Goal: Information Seeking & Learning: Learn about a topic

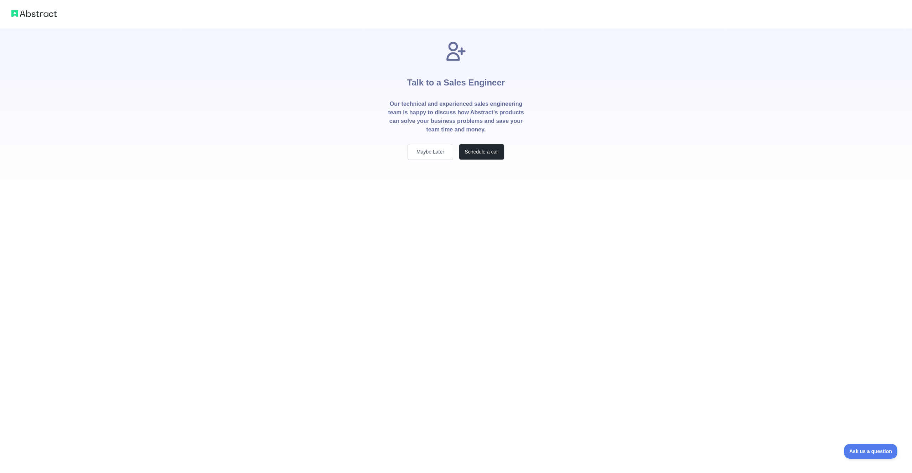
click at [134, 214] on div "Talk to a Sales Engineer Our technical and experienced sales engineering team i…" at bounding box center [456, 236] width 912 height 473
click at [420, 149] on button "Maybe Later" at bounding box center [431, 152] width 46 height 16
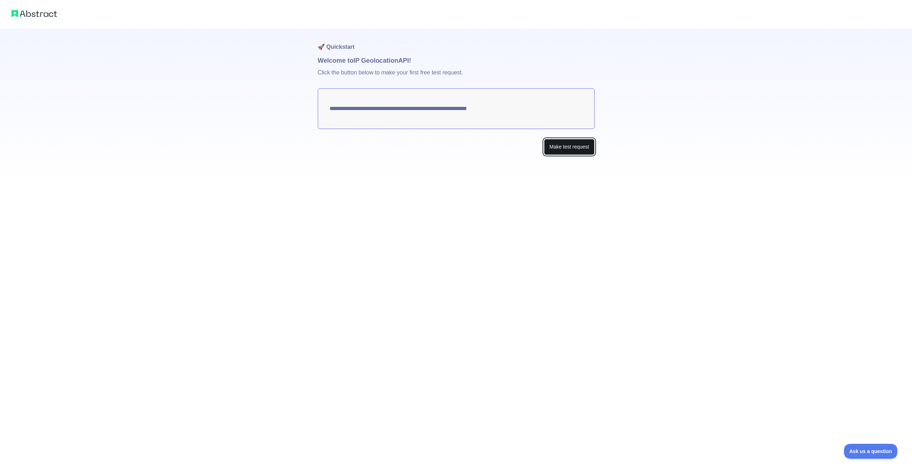
click at [564, 148] on button "Make test request" at bounding box center [569, 147] width 50 height 16
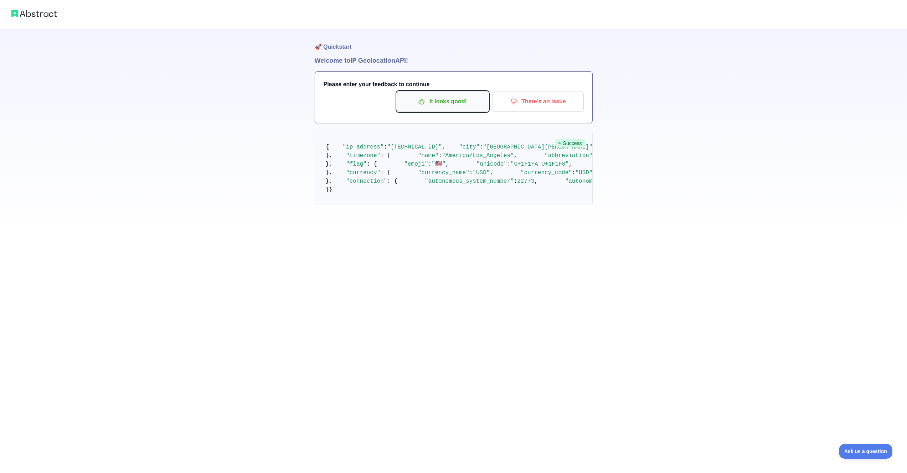
click at [434, 103] on p "It looks good!" at bounding box center [442, 102] width 81 height 12
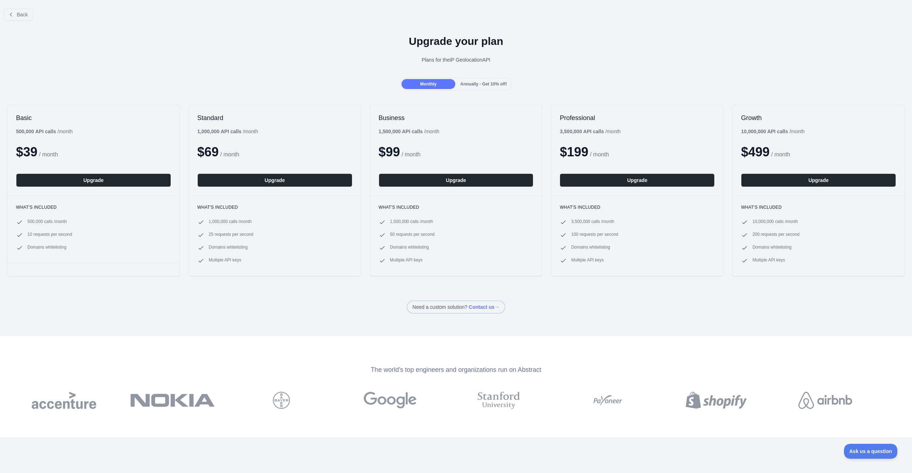
click at [50, 129] on b "500,000 API calls" at bounding box center [36, 132] width 40 height 6
click at [244, 226] on ul "1,000,000 calls / month 25 requests per second Domains whitelisting Multiple AP…" at bounding box center [274, 242] width 155 height 46
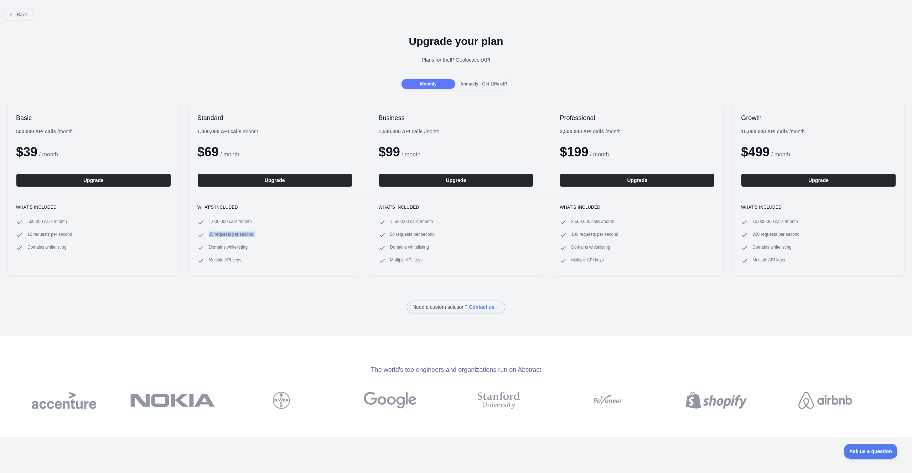
click at [244, 226] on ul "1,000,000 calls / month 25 requests per second Domains whitelisting Multiple AP…" at bounding box center [274, 242] width 155 height 46
click at [42, 222] on span "500,000 calls / month" at bounding box center [47, 222] width 40 height 7
click at [25, 16] on span "Back" at bounding box center [22, 15] width 11 height 6
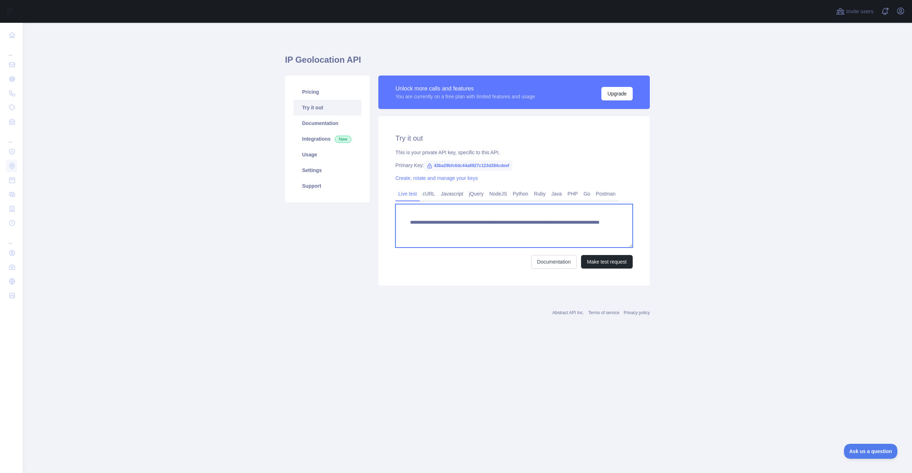
click at [487, 224] on textarea "**********" at bounding box center [514, 225] width 237 height 43
click at [531, 192] on link "Python" at bounding box center [520, 193] width 21 height 11
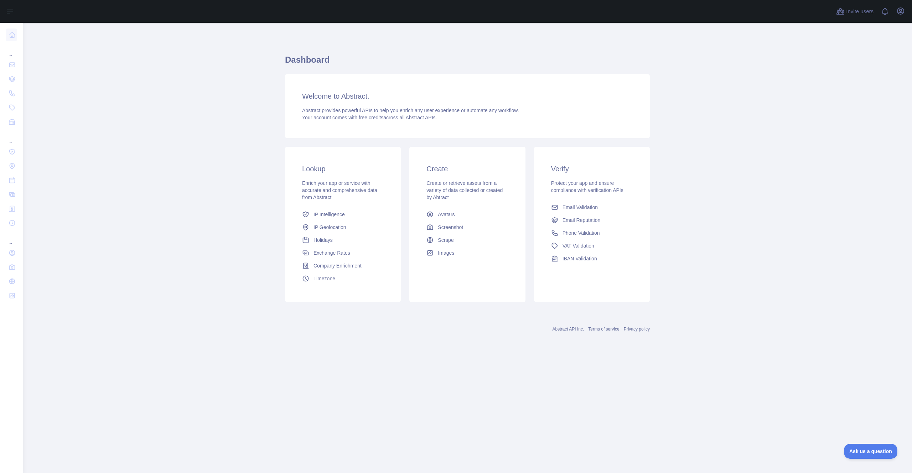
click at [387, 110] on span "Abstract provides powerful APIs to help you enrich any user experience or autom…" at bounding box center [410, 111] width 217 height 6
click at [343, 212] on span "IP Intelligence" at bounding box center [329, 214] width 31 height 7
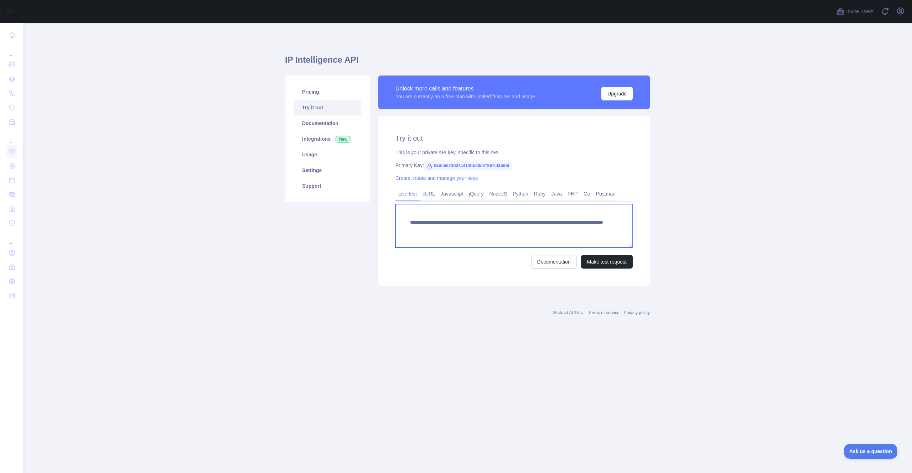
click at [548, 225] on textarea "**********" at bounding box center [514, 225] width 237 height 43
click at [600, 265] on button "Make test request" at bounding box center [607, 262] width 52 height 14
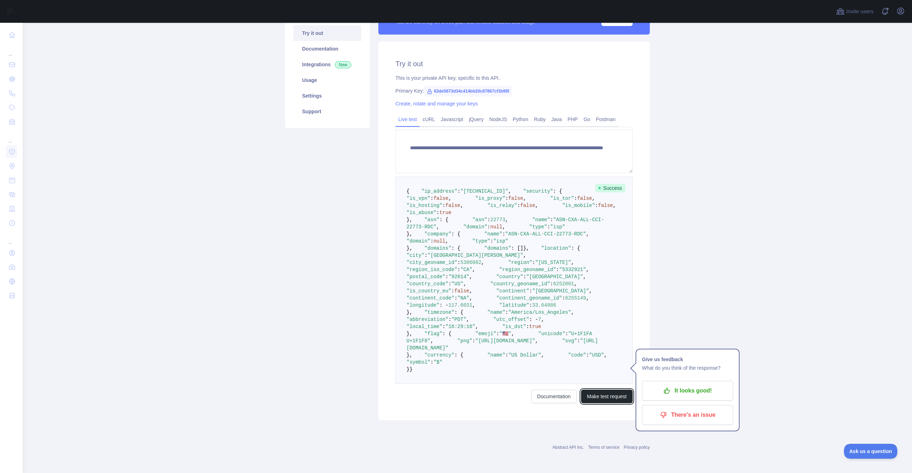
scroll to position [151, 0]
click at [505, 237] on span ""ASN-CXA-ALL-CCI-22773-RDC"" at bounding box center [545, 234] width 81 height 6
click at [475, 196] on span ""is_proxy"" at bounding box center [490, 199] width 30 height 6
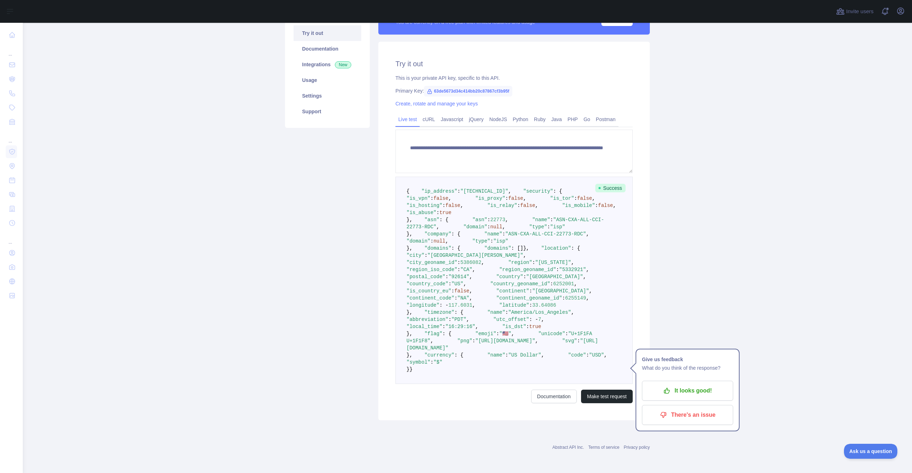
scroll to position [212, 0]
click at [509, 260] on span ""region"" at bounding box center [521, 263] width 24 height 6
click at [470, 235] on pre "{ "ip_address" : "174.76.18.61" , "security" : { "is_vpn" : false , "is_proxy" …" at bounding box center [514, 280] width 237 height 207
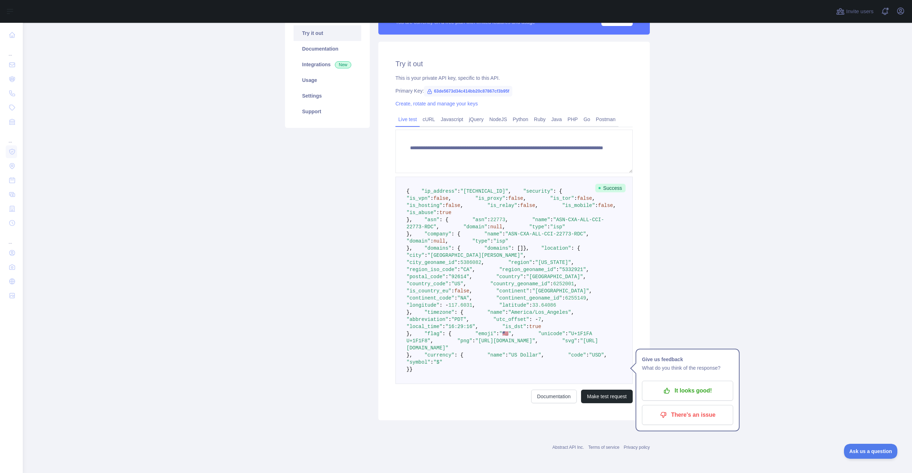
click at [470, 235] on pre "{ "ip_address" : "174.76.18.61" , "security" : { "is_vpn" : false , "is_proxy" …" at bounding box center [514, 280] width 237 height 207
click at [458, 260] on span ""city_geoname_id"" at bounding box center [432, 263] width 51 height 6
click at [458, 267] on span ""region_iso_code"" at bounding box center [432, 270] width 51 height 6
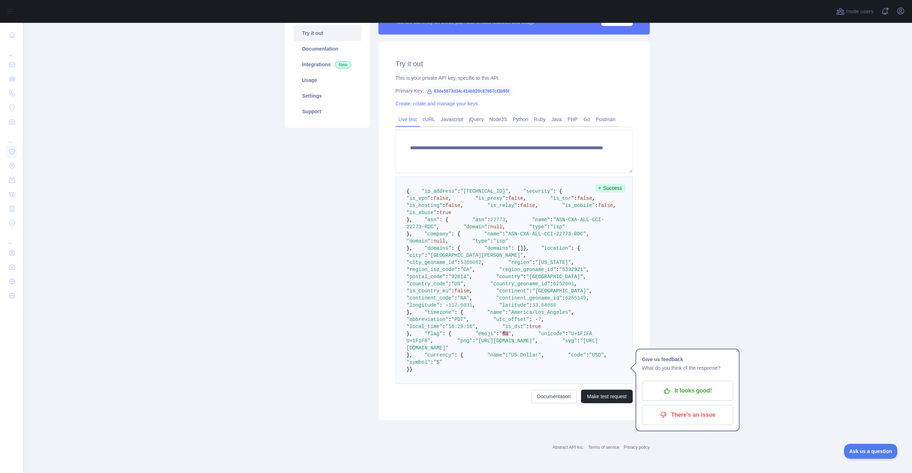
click at [467, 253] on span ""Rancho Santa Margarita"" at bounding box center [476, 256] width 96 height 6
click at [499, 267] on span ""region_geoname_id"" at bounding box center [527, 270] width 57 height 6
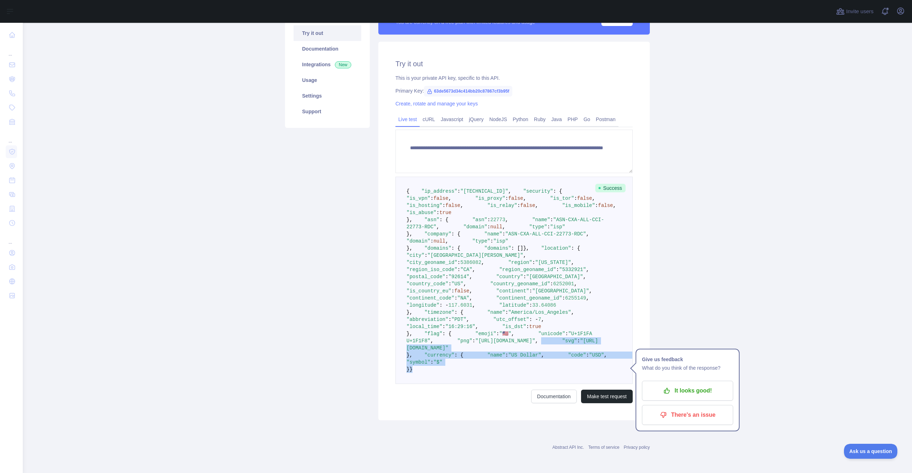
drag, startPoint x: 450, startPoint y: 437, endPoint x: 406, endPoint y: 380, distance: 71.7
click at [406, 380] on pre "{ "ip_address" : "174.76.18.61" , "security" : { "is_vpn" : false , "is_proxy" …" at bounding box center [514, 280] width 237 height 207
click at [475, 337] on span ""emoji"" at bounding box center [485, 334] width 21 height 6
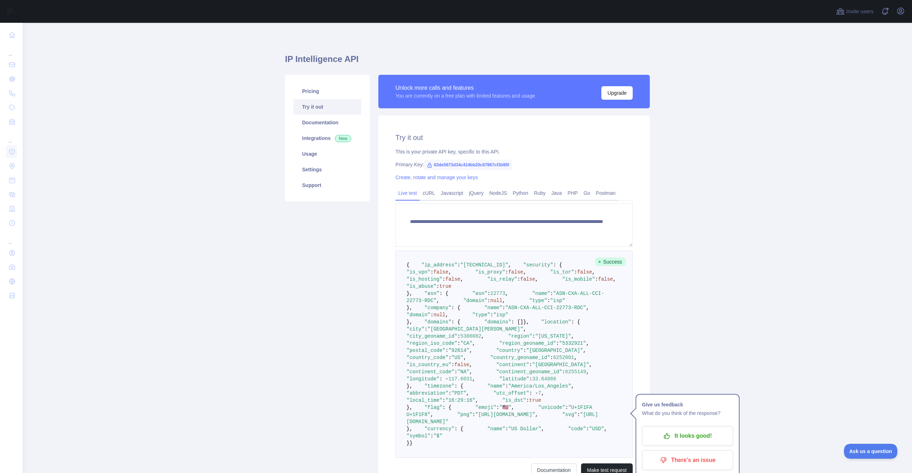
scroll to position [0, 0]
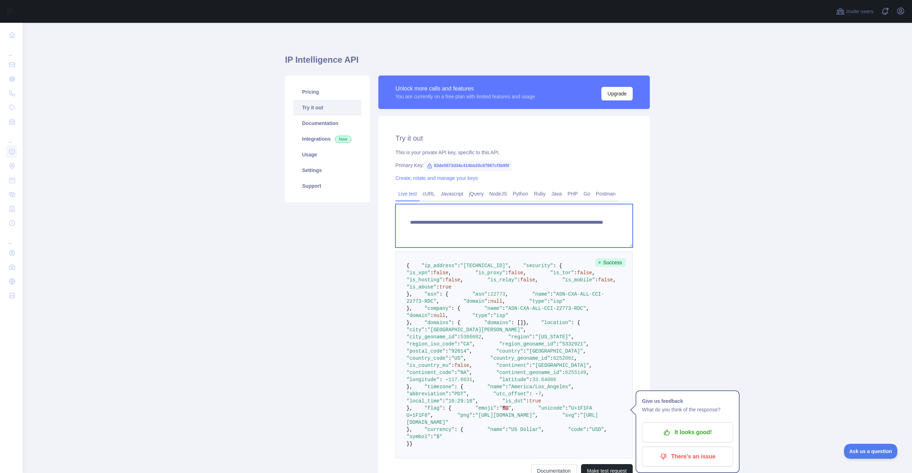
drag, startPoint x: 554, startPoint y: 230, endPoint x: 602, endPoint y: 232, distance: 47.4
click at [602, 232] on textarea "**********" at bounding box center [514, 225] width 237 height 43
paste textarea "**"
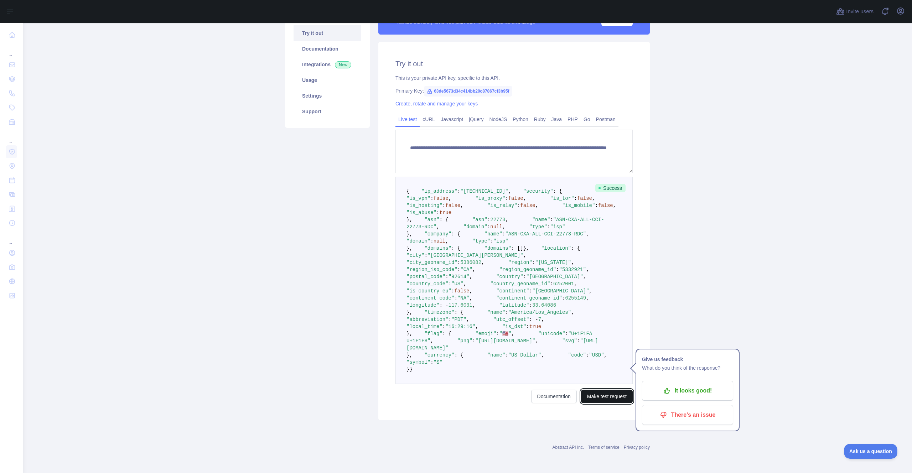
click at [604, 398] on button "Make test request" at bounding box center [607, 397] width 52 height 14
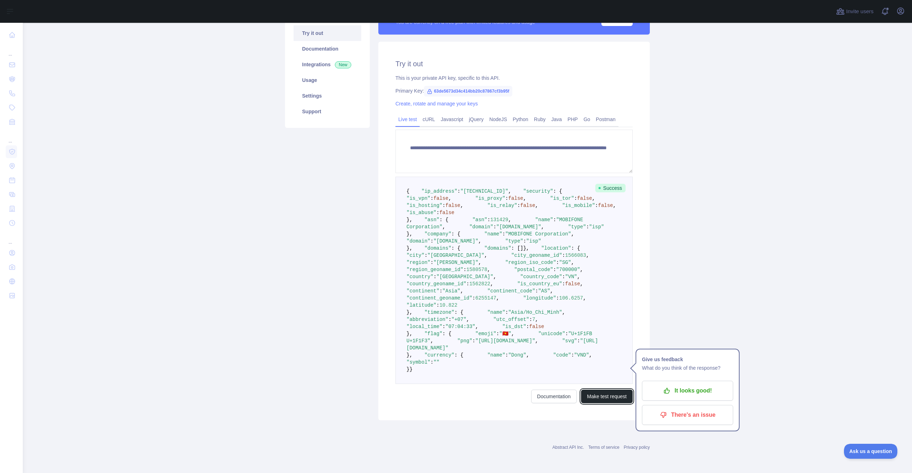
scroll to position [26, 0]
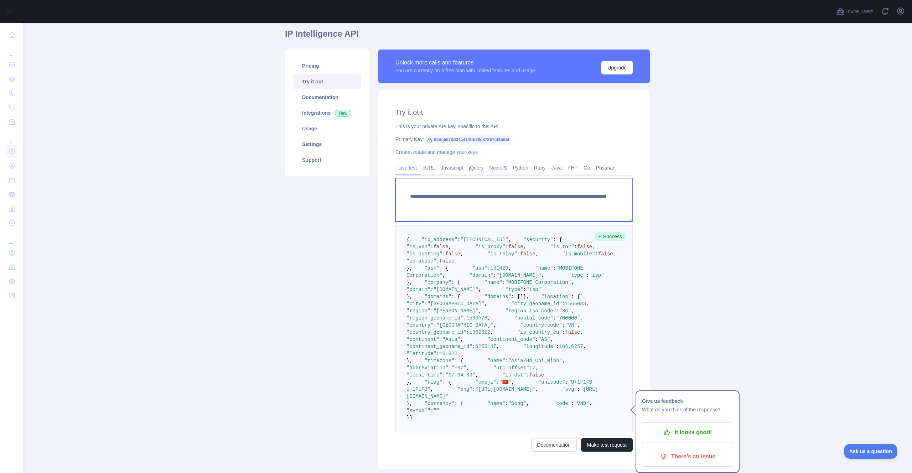
click at [588, 199] on textarea "**********" at bounding box center [514, 199] width 237 height 43
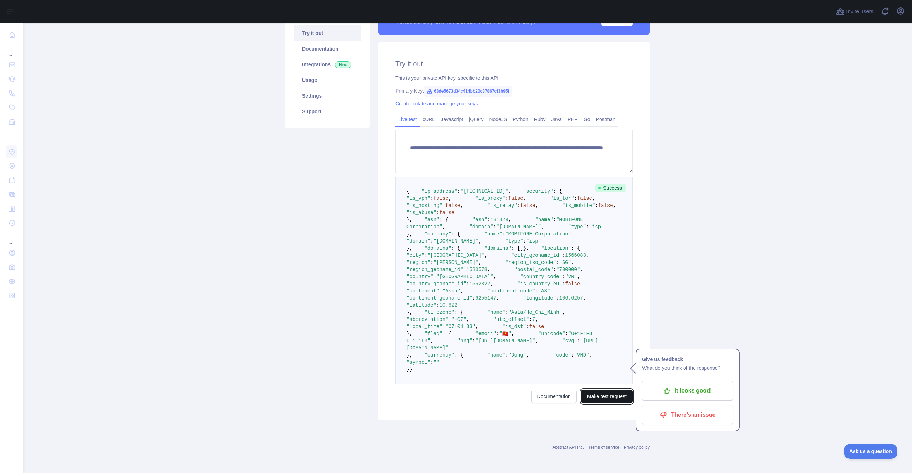
click at [613, 398] on button "Make test request" at bounding box center [607, 397] width 52 height 14
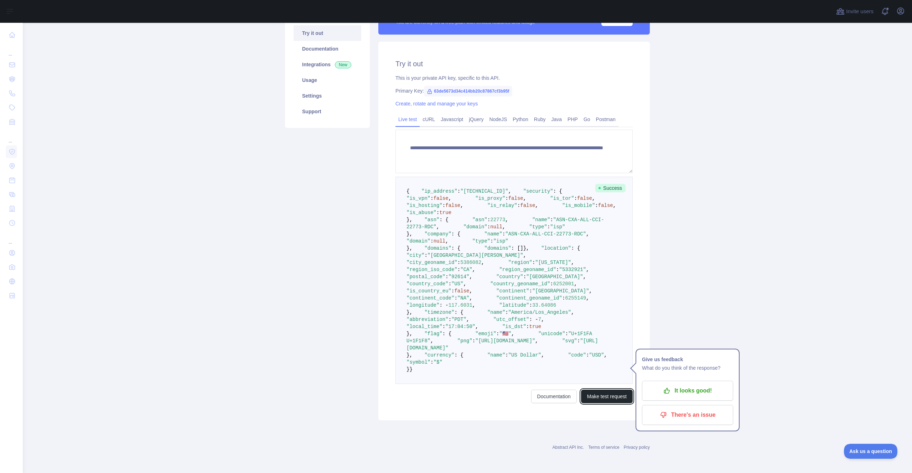
scroll to position [177, 0]
click at [589, 130] on textarea "**********" at bounding box center [514, 151] width 237 height 43
click at [567, 130] on textarea "**********" at bounding box center [514, 151] width 237 height 43
click at [379, 199] on div "**********" at bounding box center [514, 231] width 272 height 379
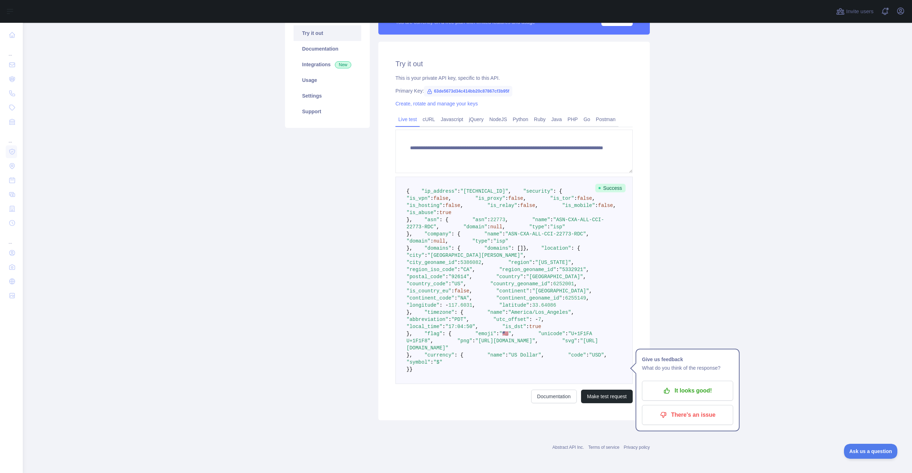
scroll to position [45, 0]
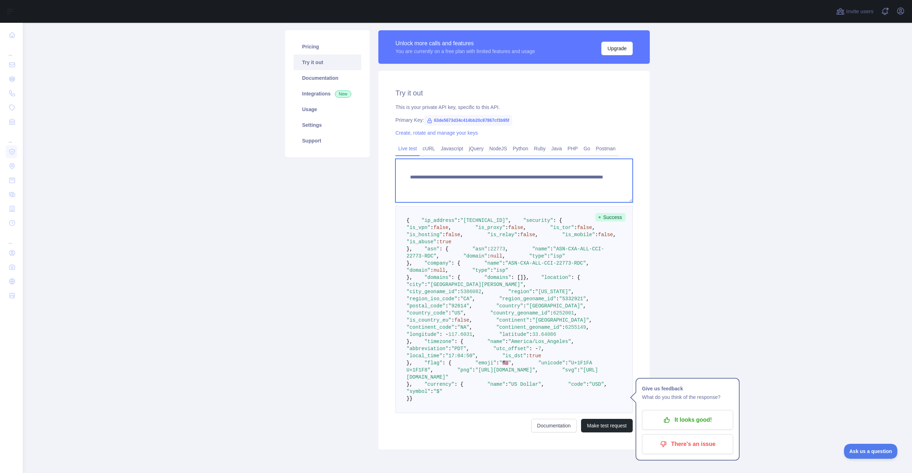
drag, startPoint x: 552, startPoint y: 184, endPoint x: 587, endPoint y: 184, distance: 34.6
click at [587, 184] on textarea "**********" at bounding box center [514, 180] width 237 height 43
click at [565, 196] on textarea "**********" at bounding box center [514, 180] width 237 height 43
drag, startPoint x: 553, startPoint y: 184, endPoint x: 590, endPoint y: 186, distance: 37.5
click at [590, 186] on textarea "**********" at bounding box center [514, 180] width 237 height 43
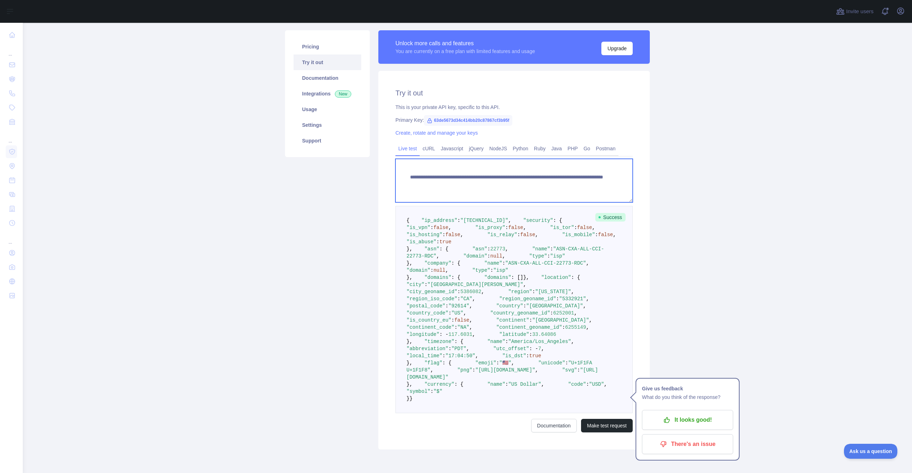
paste textarea
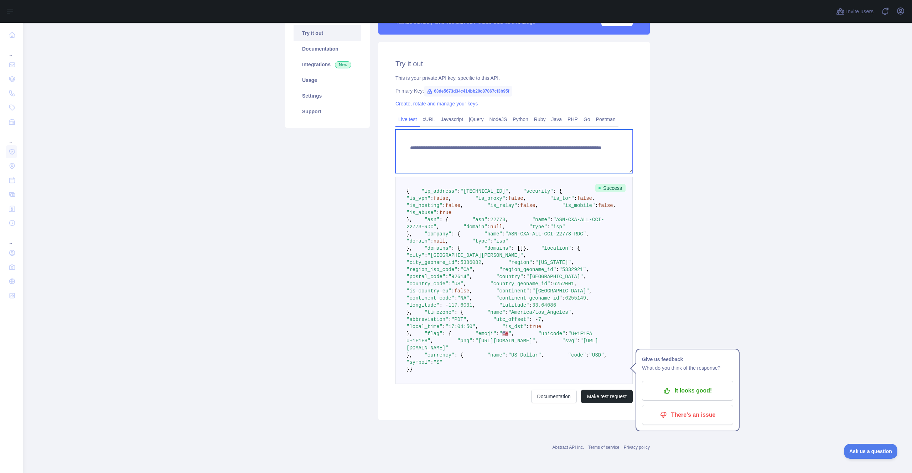
scroll to position [292, 0]
type textarea "**********"
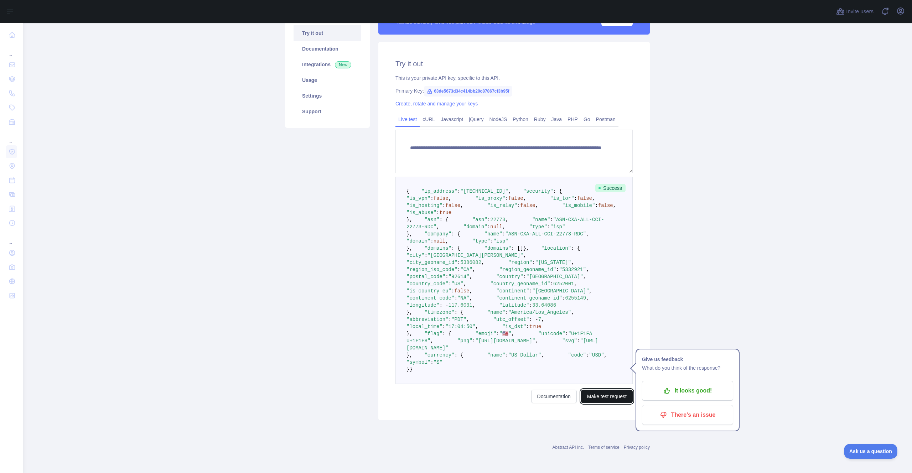
click at [593, 403] on button "Make test request" at bounding box center [607, 397] width 52 height 14
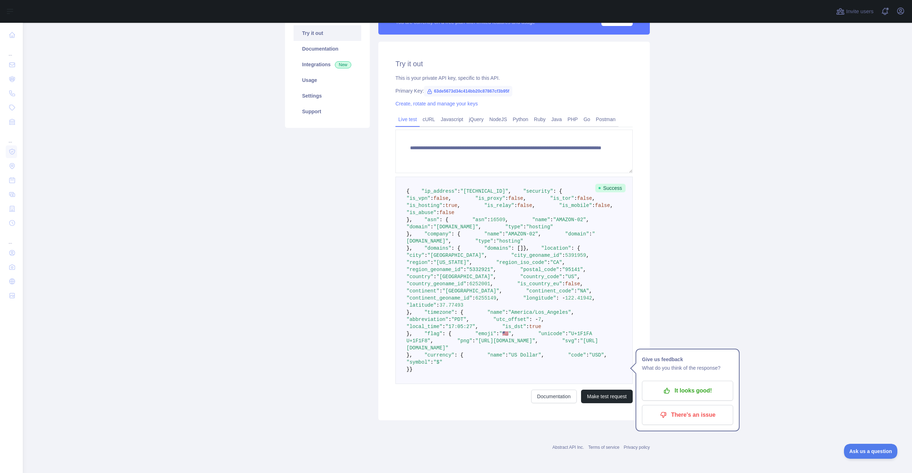
click at [541, 251] on span ""location"" at bounding box center [556, 249] width 30 height 6
copy span "location"
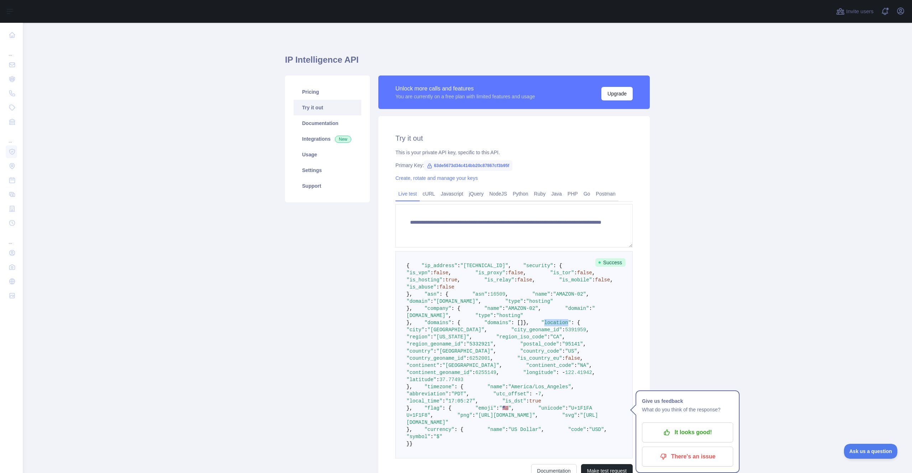
click at [408, 194] on link "Live test" at bounding box center [408, 193] width 24 height 11
click at [620, 93] on button "Upgrade" at bounding box center [617, 94] width 31 height 14
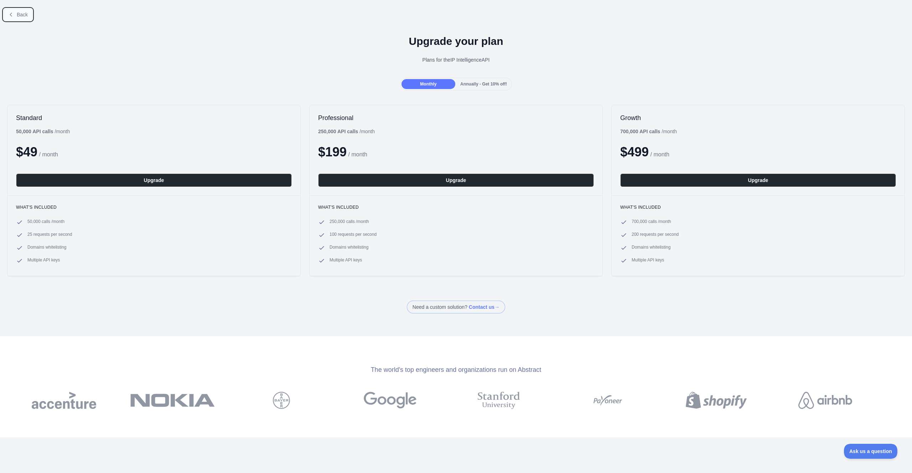
click at [20, 20] on button "Back" at bounding box center [18, 15] width 29 height 12
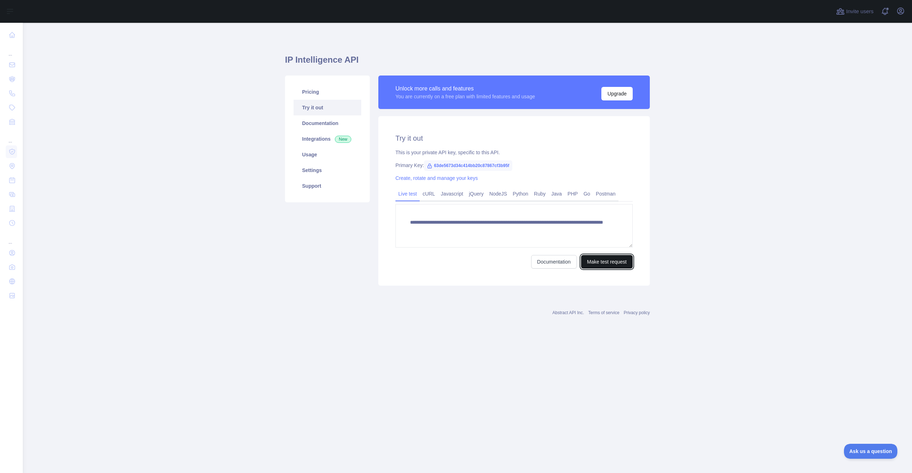
click at [613, 263] on button "Make test request" at bounding box center [607, 262] width 52 height 14
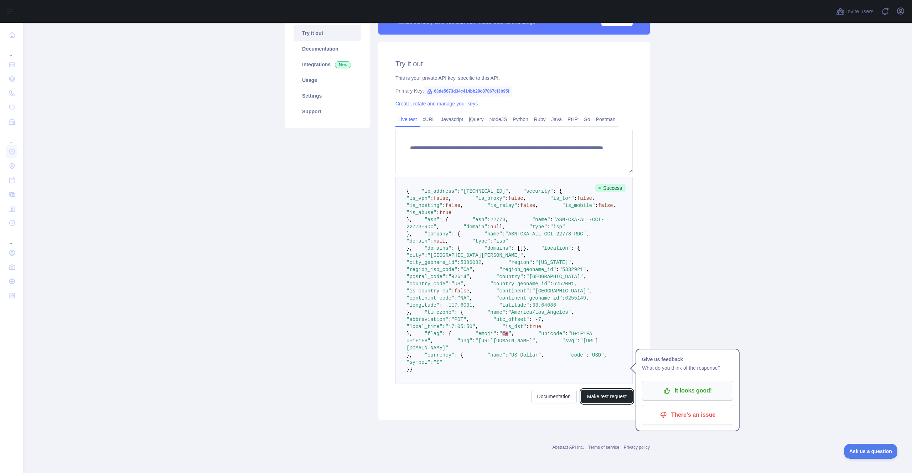
scroll to position [82, 0]
click at [690, 385] on p "It looks good!" at bounding box center [688, 391] width 81 height 12
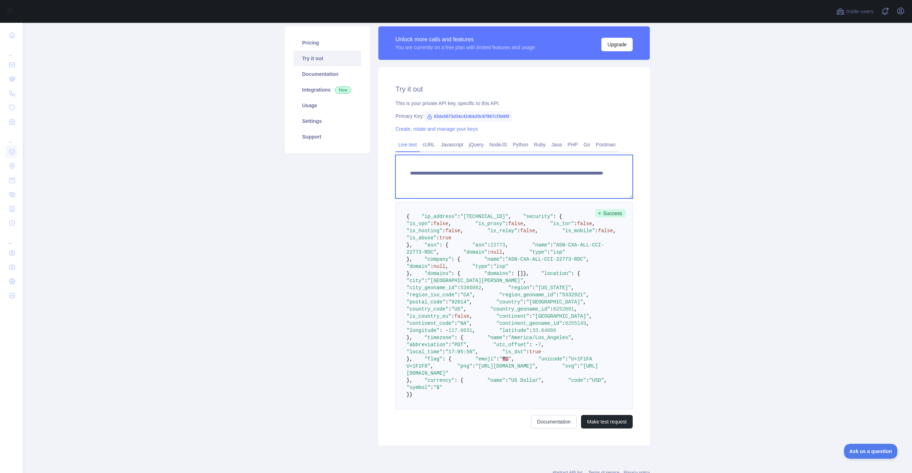
click at [488, 181] on textarea "**********" at bounding box center [514, 176] width 237 height 43
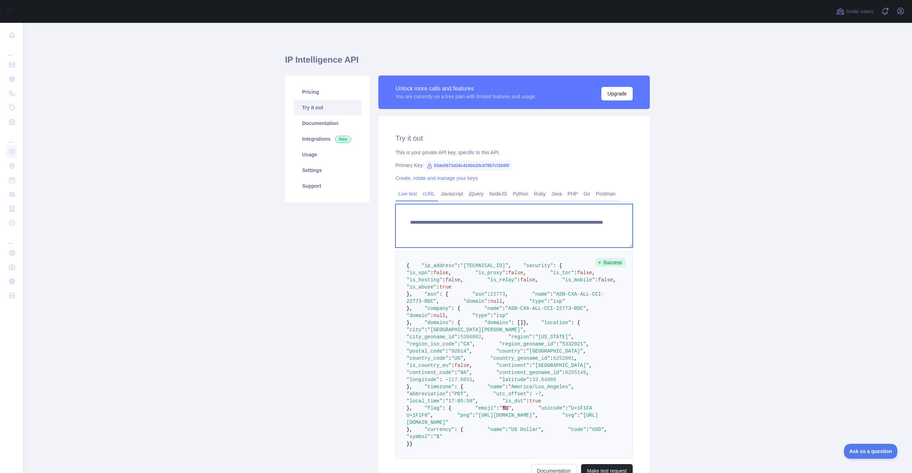
scroll to position [65, 0]
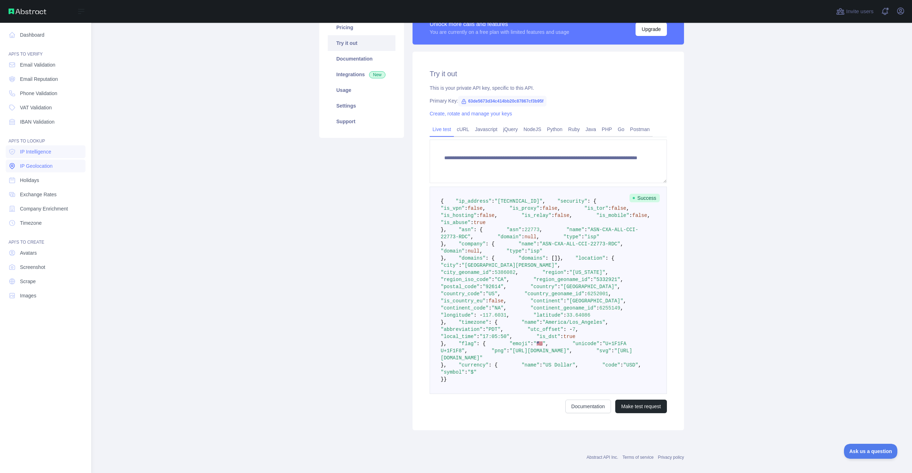
click at [48, 163] on span "IP Geolocation" at bounding box center [36, 166] width 33 height 7
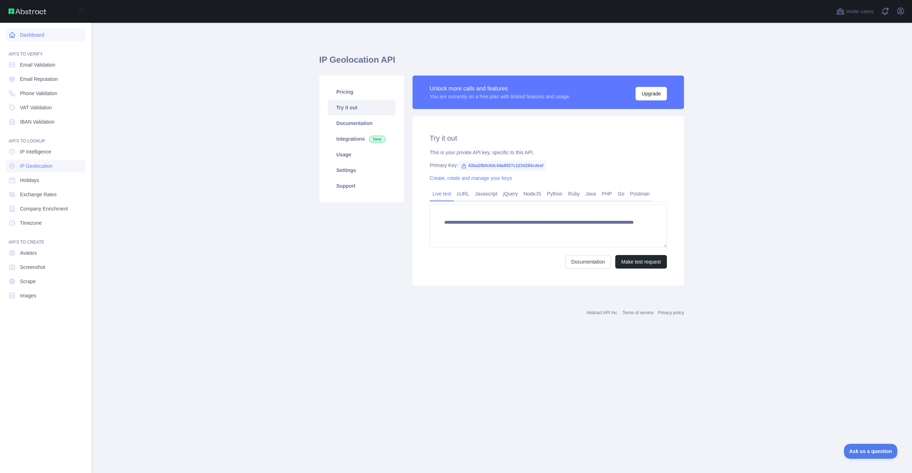
click at [40, 35] on link "Dashboard" at bounding box center [46, 35] width 80 height 13
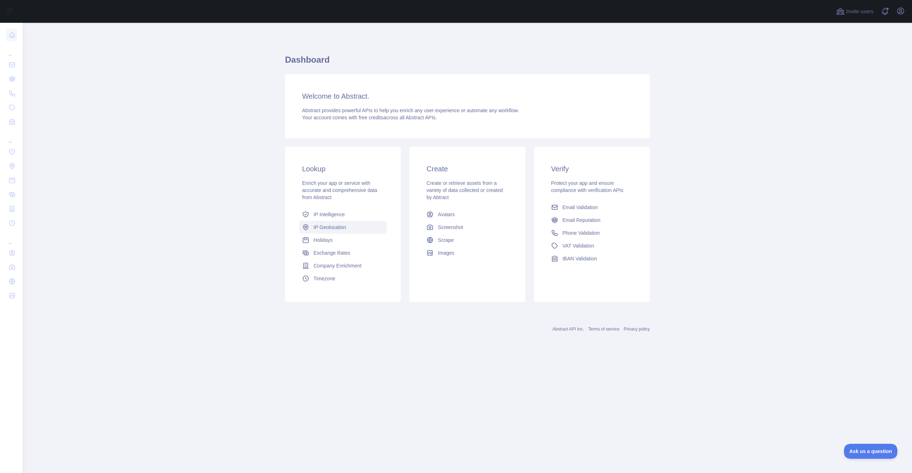
click at [335, 227] on span "IP Geolocation" at bounding box center [330, 227] width 33 height 7
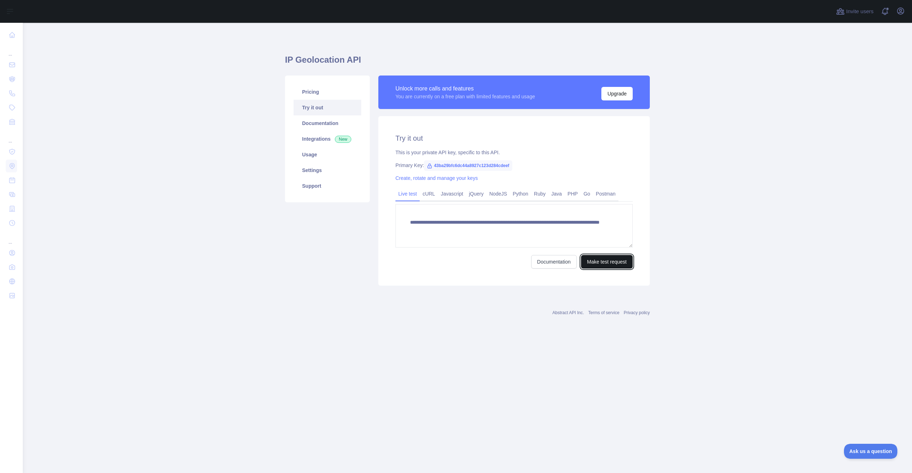
click at [604, 264] on button "Make test request" at bounding box center [607, 262] width 52 height 14
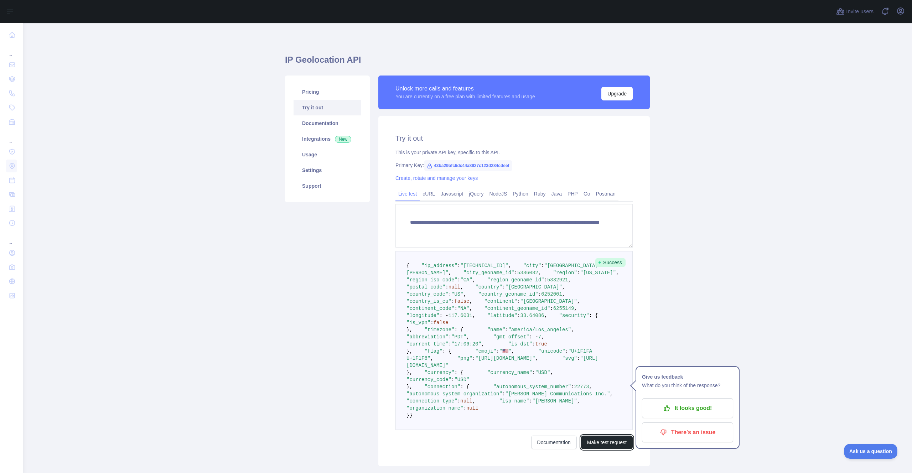
scroll to position [150, 0]
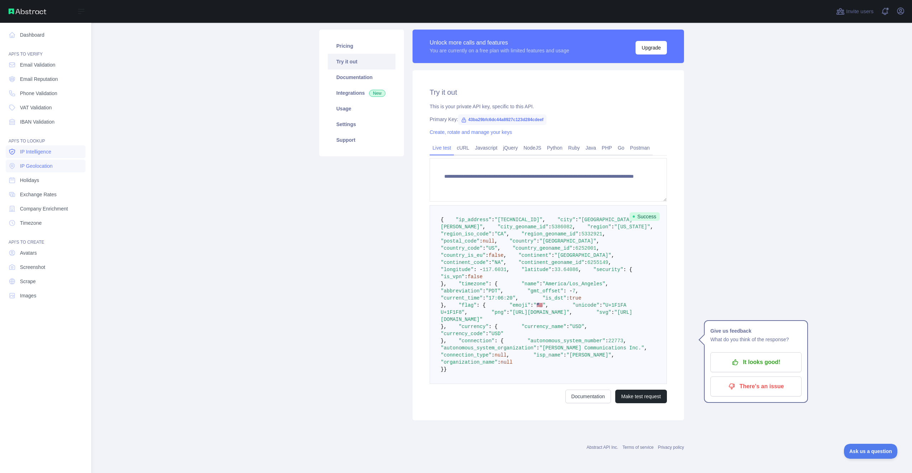
click at [50, 151] on span "IP Intelligence" at bounding box center [35, 151] width 31 height 7
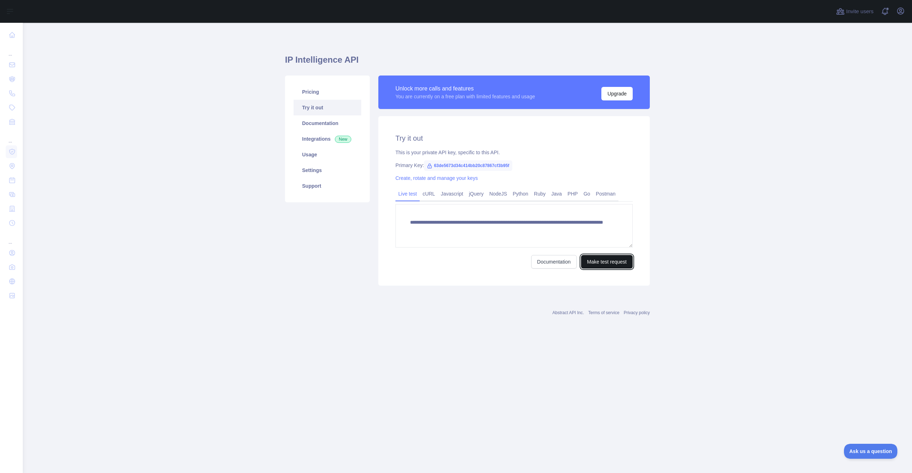
click at [603, 262] on button "Make test request" at bounding box center [607, 262] width 52 height 14
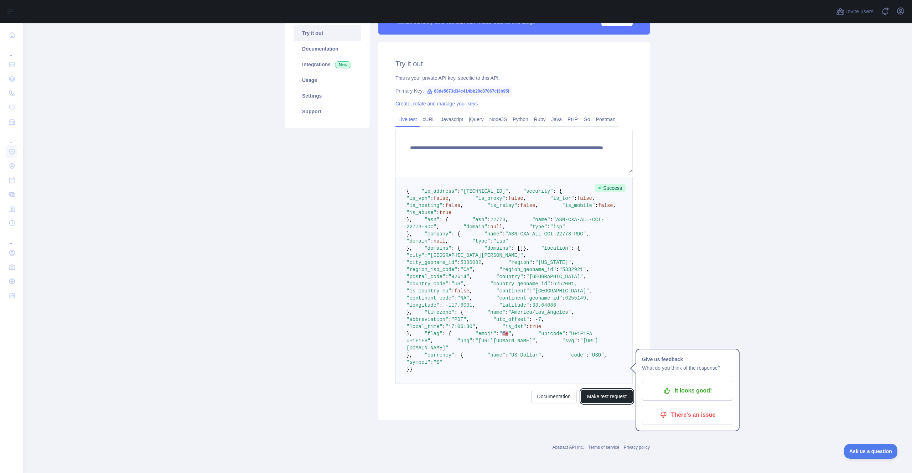
scroll to position [287, 0]
click at [452, 317] on span ":" at bounding box center [450, 320] width 3 height 6
click at [541, 251] on span ""location"" at bounding box center [556, 249] width 30 height 6
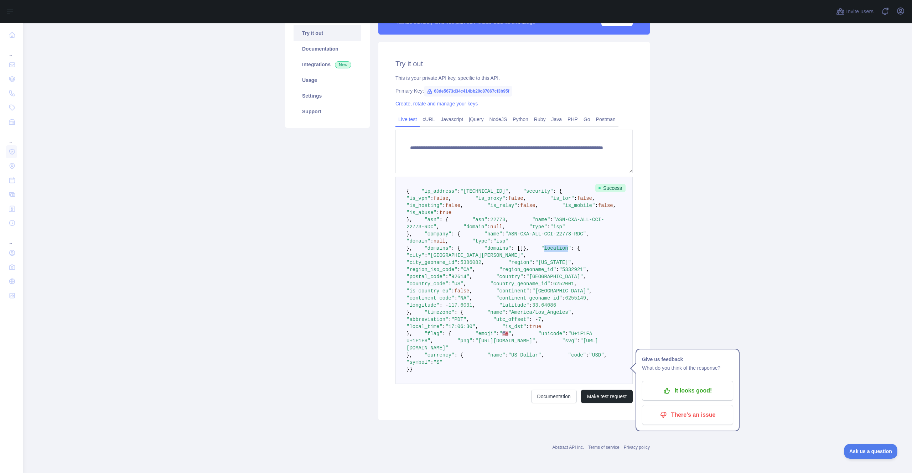
click at [541, 251] on span ""location"" at bounding box center [556, 249] width 30 height 6
copy span "location"
click at [509, 265] on span ""region"" at bounding box center [521, 263] width 24 height 6
copy span "region"
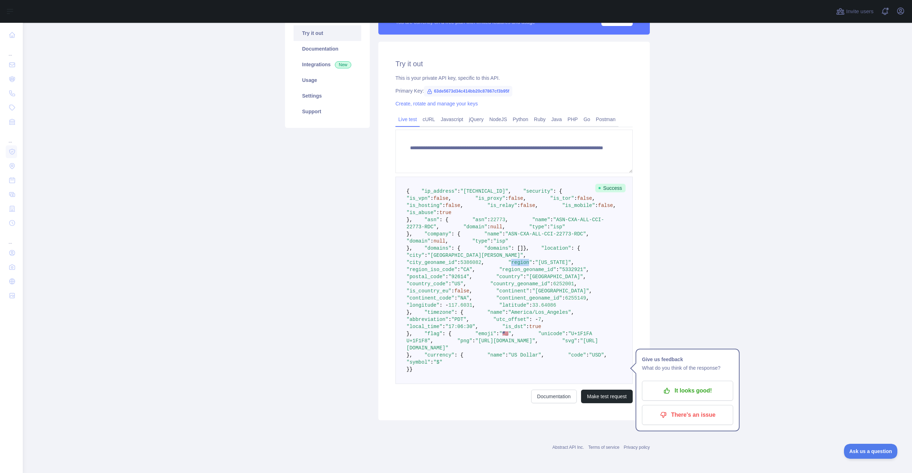
click at [499, 273] on span ""region_geoname_id"" at bounding box center [527, 270] width 57 height 6
click at [449, 287] on span ""country_code"" at bounding box center [428, 284] width 42 height 6
copy span "country_code"
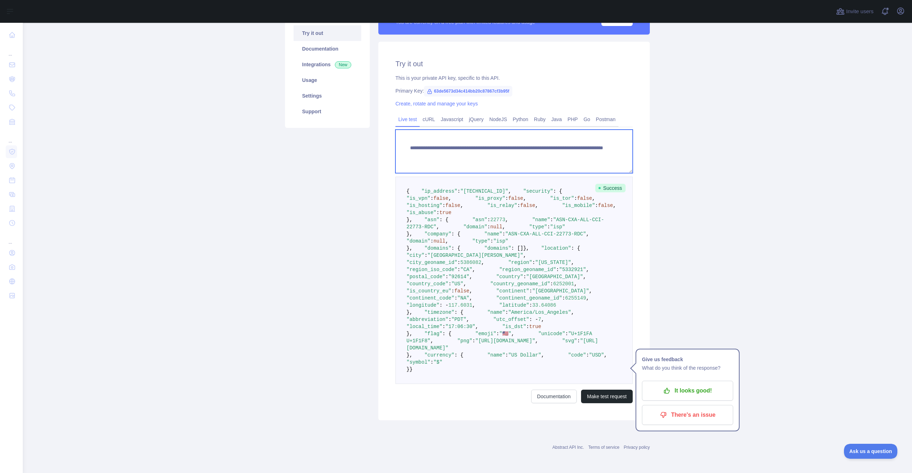
click at [598, 130] on textarea "**********" at bounding box center [514, 151] width 237 height 43
drag, startPoint x: 552, startPoint y: 91, endPoint x: 589, endPoint y: 93, distance: 37.1
click at [589, 130] on textarea "**********" at bounding box center [514, 151] width 237 height 43
paste textarea "**"
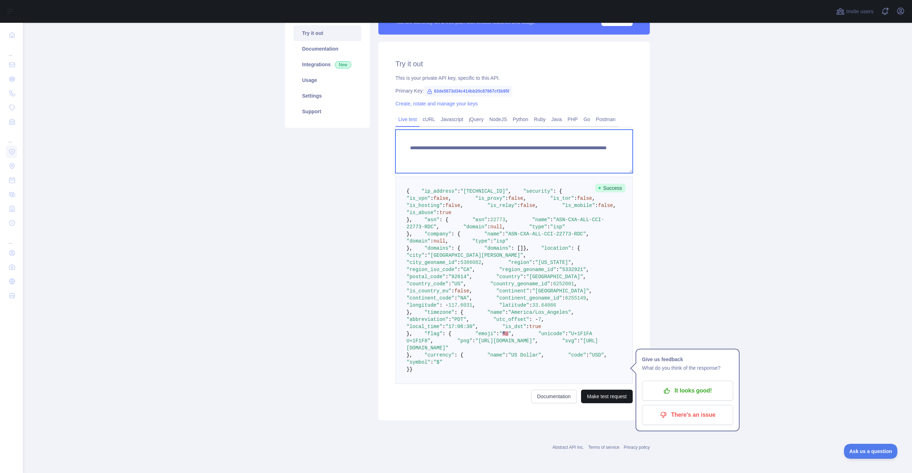
type textarea "**********"
click at [603, 396] on button "Make test request" at bounding box center [607, 397] width 52 height 14
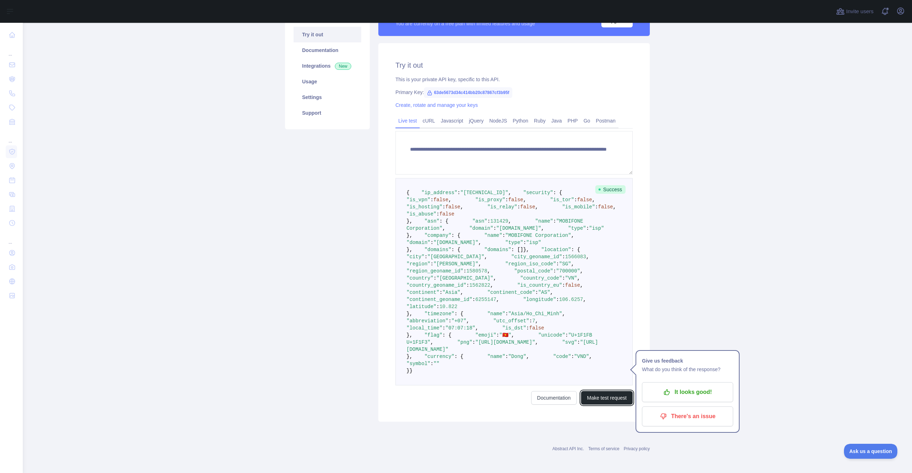
scroll to position [154, 0]
click at [454, 322] on pre "{ "ip_address" : "103.199.68.157" , "security" : { "is_vpn" : false , "is_proxy…" at bounding box center [514, 280] width 237 height 207
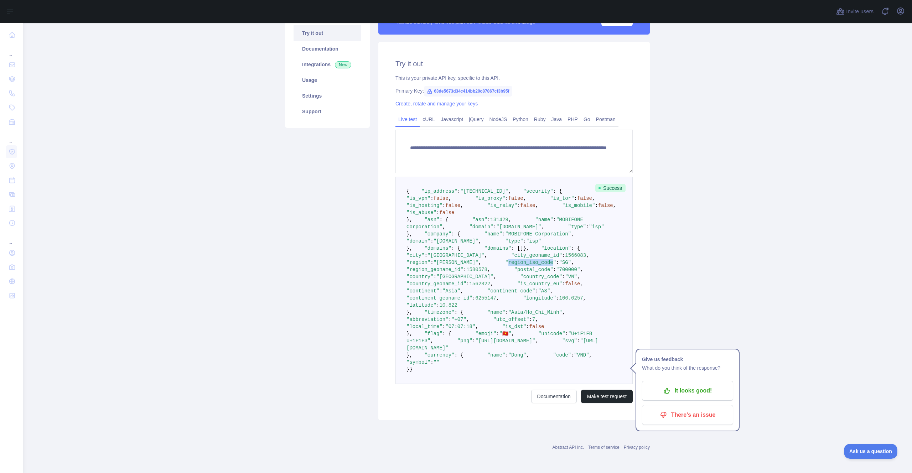
click at [454, 322] on pre "{ "ip_address" : "103.199.68.157" , "security" : { "is_vpn" : false , "is_proxy…" at bounding box center [514, 280] width 237 height 207
click at [514, 273] on span ""postal_code"" at bounding box center [533, 270] width 39 height 6
click at [520, 280] on span ""country_code"" at bounding box center [541, 277] width 42 height 6
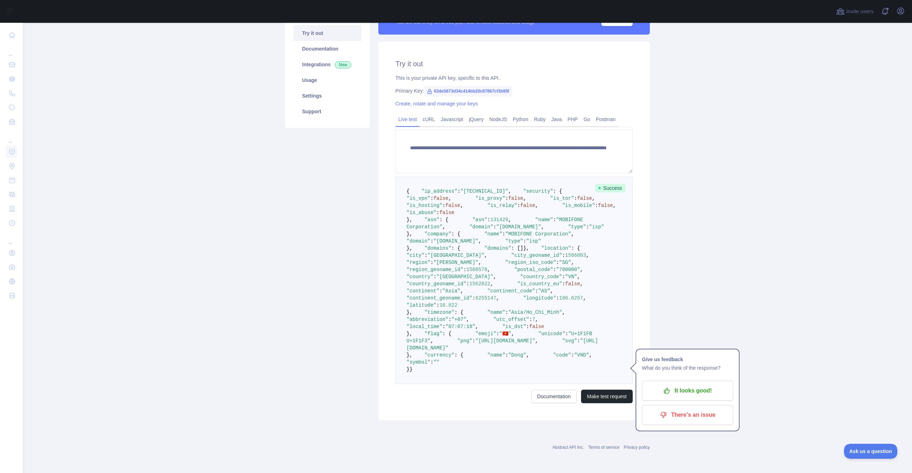
click at [437, 280] on span ":" at bounding box center [435, 277] width 3 height 6
click at [434, 280] on span ""country"" at bounding box center [420, 277] width 27 height 6
click at [461, 287] on span ""country_geoname_id"" at bounding box center [437, 284] width 60 height 6
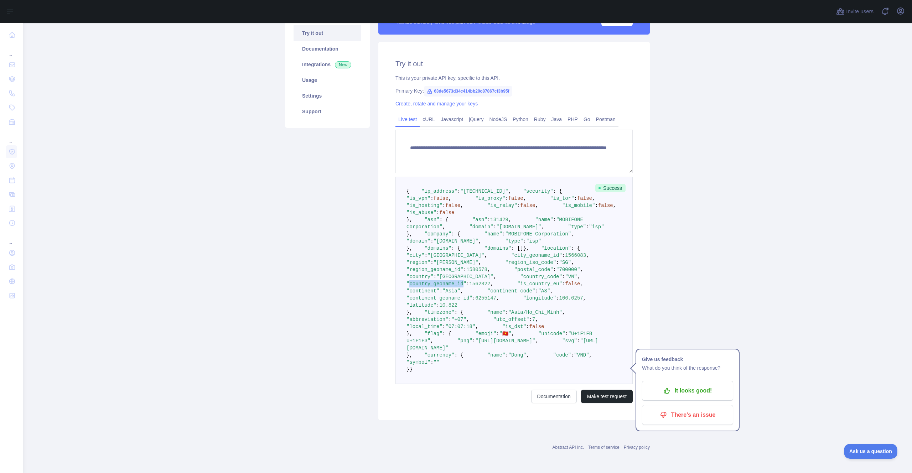
click at [461, 287] on span ""country_geoname_id"" at bounding box center [437, 284] width 60 height 6
click at [520, 280] on span ""country_code"" at bounding box center [541, 277] width 42 height 6
click at [434, 280] on span ""country"" at bounding box center [420, 277] width 27 height 6
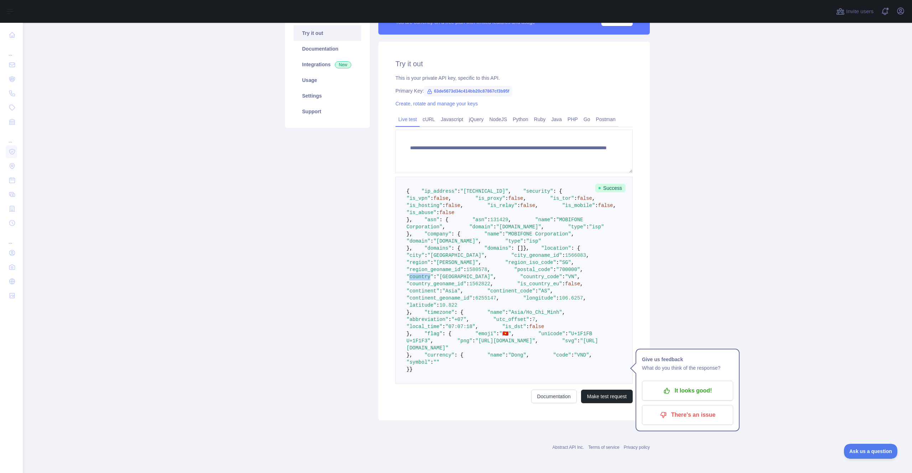
copy span "country"
click at [464, 273] on span ""region_geoname_id"" at bounding box center [435, 270] width 57 height 6
click at [511, 258] on span ""city_geoname_id"" at bounding box center [536, 256] width 51 height 6
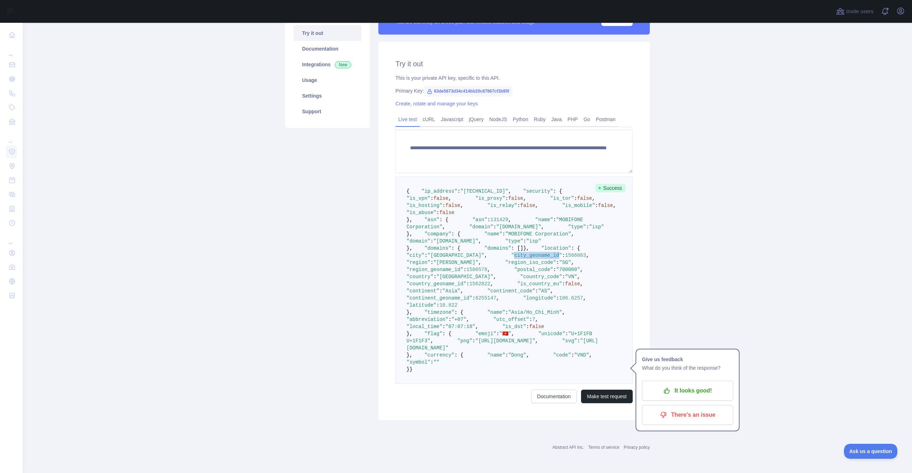
scroll to position [233, 0]
click at [523, 301] on span ""longitude"" at bounding box center [539, 298] width 33 height 6
click at [455, 299] on pre "{ "ip_address" : "103.199.68.157" , "security" : { "is_vpn" : false , "is_proxy…" at bounding box center [514, 280] width 237 height 207
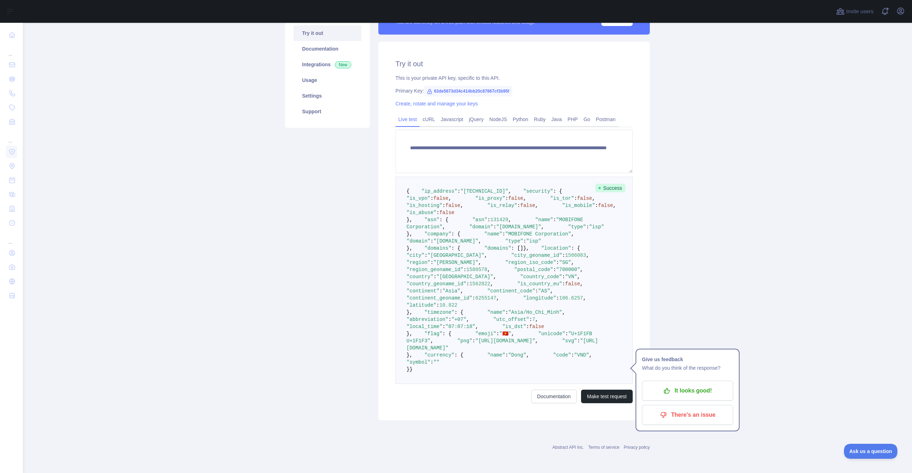
click at [451, 281] on span ""country_geoname_id"" at bounding box center [437, 284] width 60 height 6
click at [505, 310] on span ":" at bounding box center [506, 313] width 3 height 6
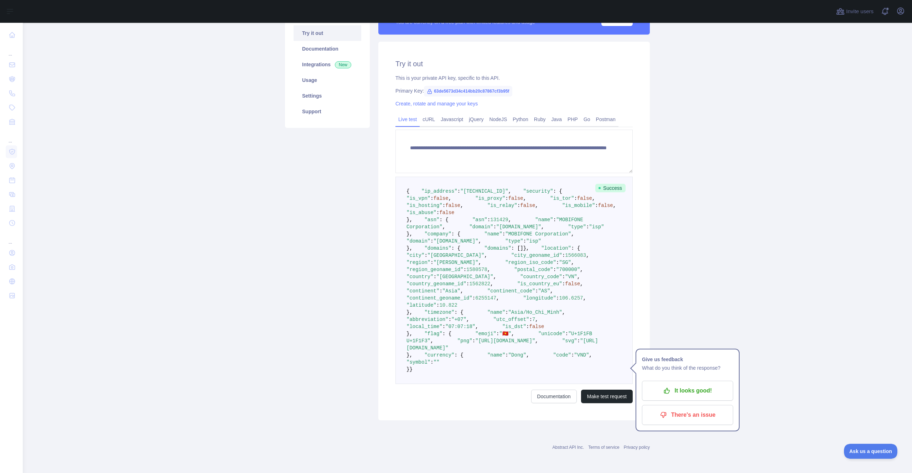
scroll to position [56, 0]
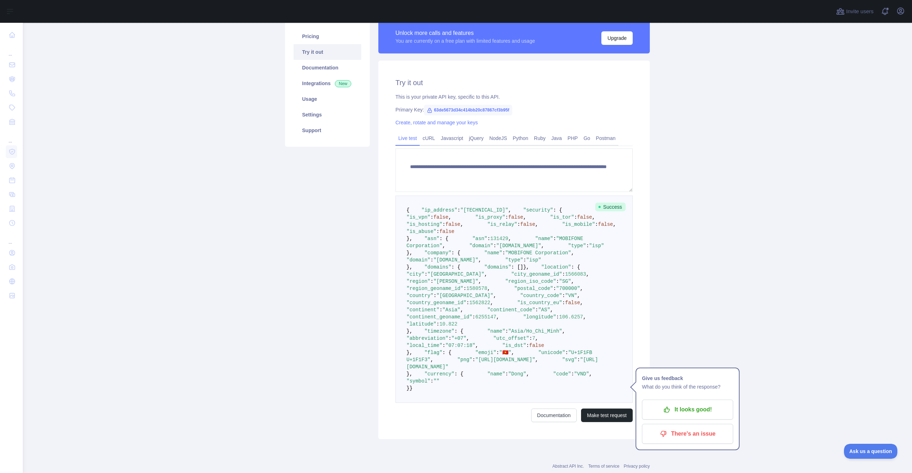
click at [523, 213] on span ""security"" at bounding box center [538, 210] width 30 height 6
copy span "security"
click at [430, 220] on span ""is_vpn"" at bounding box center [419, 218] width 24 height 6
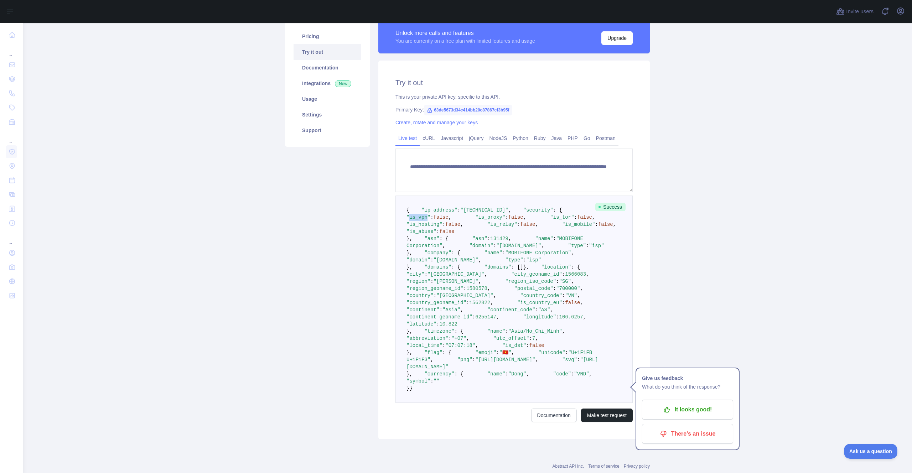
copy span "is_vpn"
click at [475, 220] on span ""is_proxy"" at bounding box center [490, 218] width 30 height 6
click at [562, 227] on span ""is_mobile"" at bounding box center [578, 225] width 33 height 6
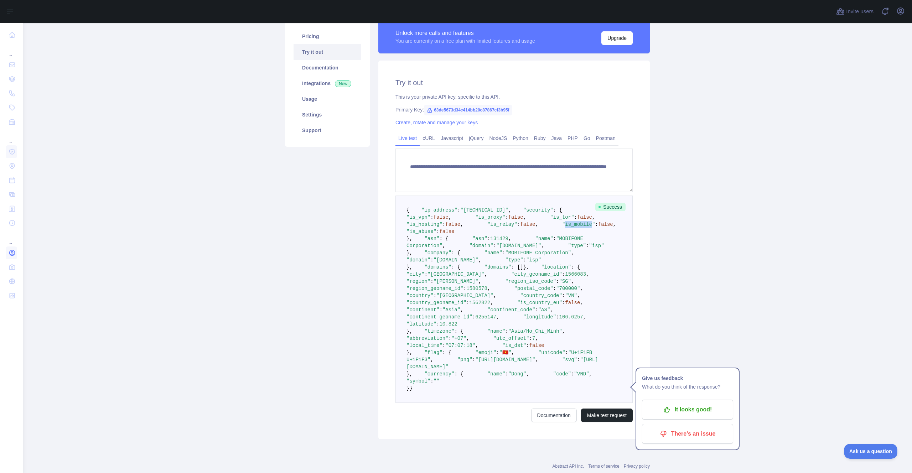
copy span "is_mobile"
click at [437, 234] on span ""is_abuse"" at bounding box center [422, 232] width 30 height 6
click at [443, 227] on span ""is_hosting"" at bounding box center [425, 225] width 36 height 6
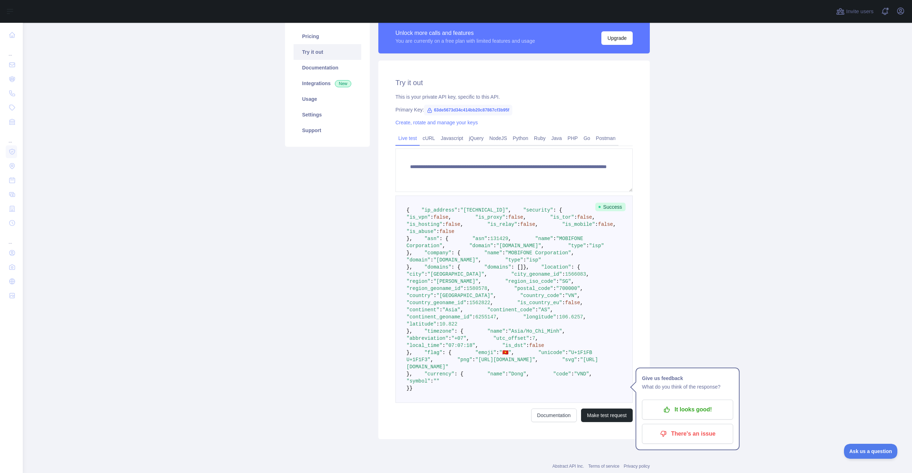
click at [475, 220] on span ""is_proxy"" at bounding box center [490, 218] width 30 height 6
copy span "is_proxy"
click at [498, 172] on textarea "**********" at bounding box center [514, 170] width 237 height 43
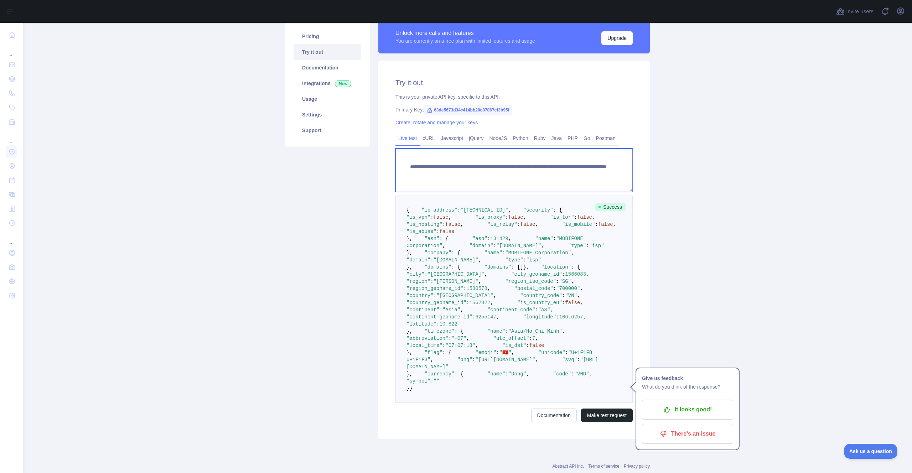
click at [441, 166] on textarea "**********" at bounding box center [514, 170] width 237 height 43
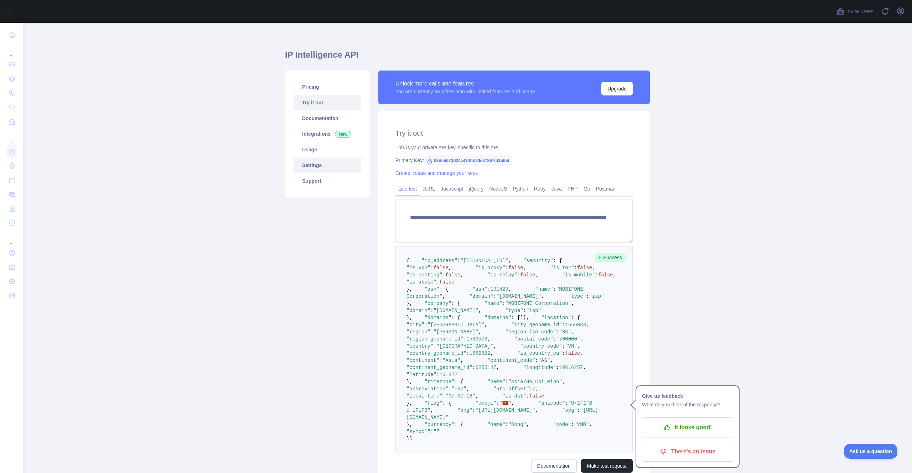
scroll to position [0, 0]
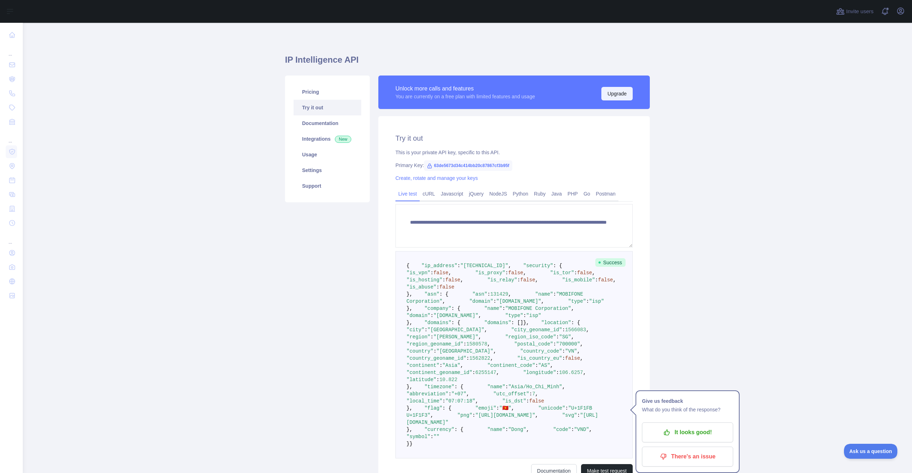
click at [612, 96] on button "Upgrade" at bounding box center [617, 94] width 31 height 14
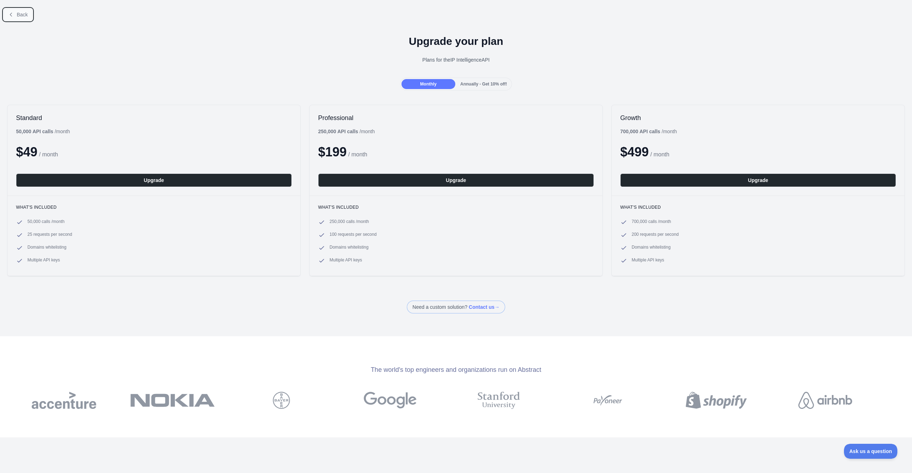
click at [25, 18] on button "Back" at bounding box center [18, 15] width 29 height 12
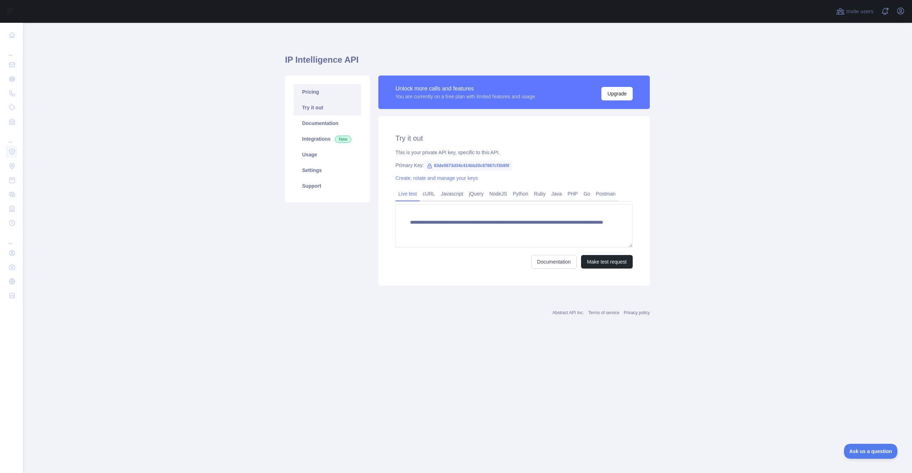
click at [313, 95] on link "Pricing" at bounding box center [328, 92] width 68 height 16
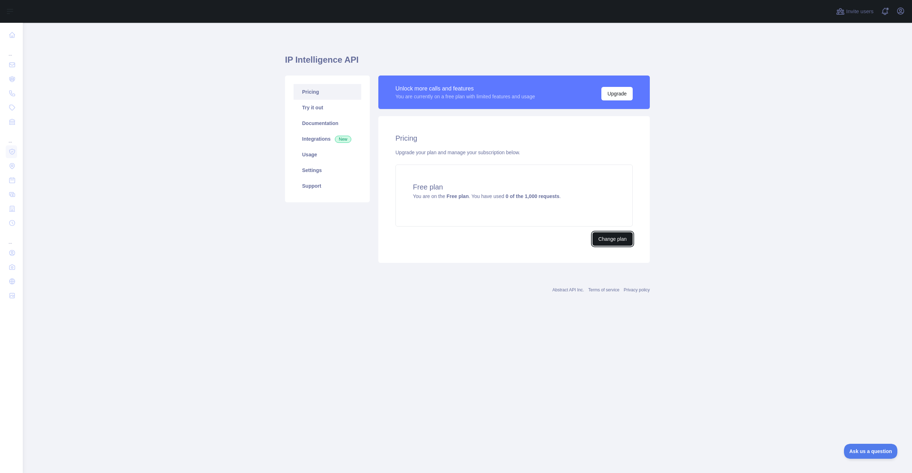
click at [618, 237] on button "Change plan" at bounding box center [613, 239] width 40 height 14
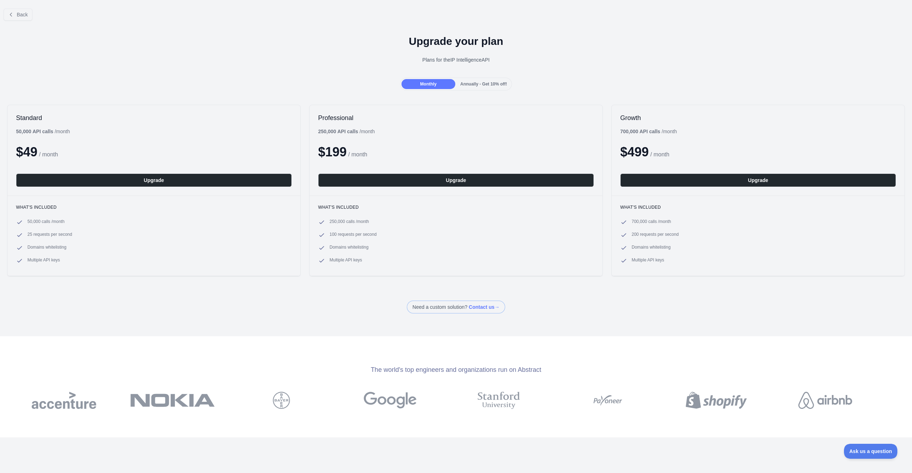
click at [494, 85] on span "Annually - Get 10% off!" at bounding box center [483, 84] width 47 height 5
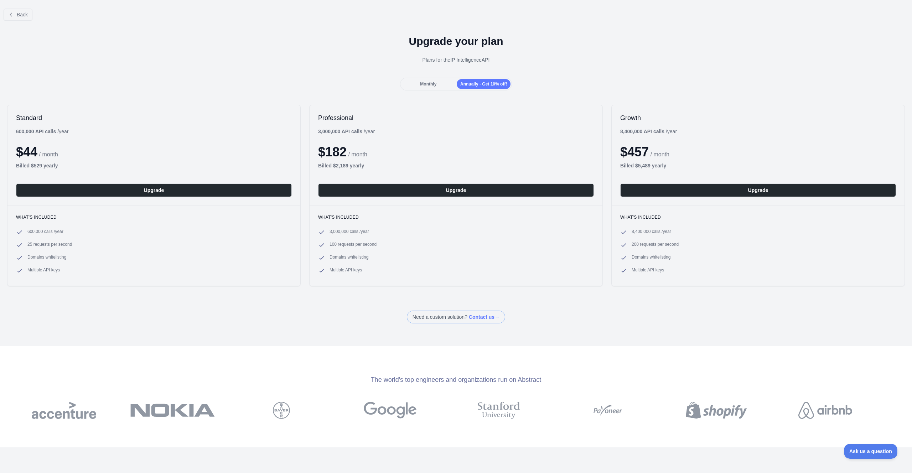
click at [433, 85] on span "Monthly" at bounding box center [428, 84] width 16 height 5
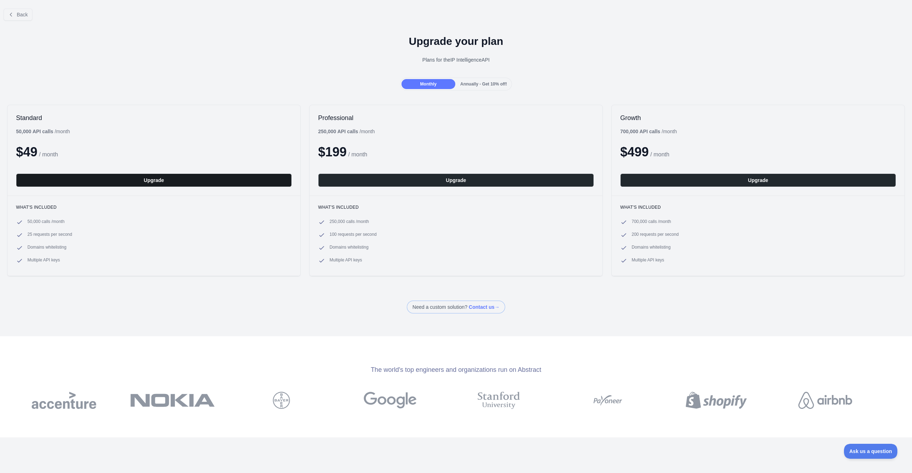
click at [164, 182] on button "Upgrade" at bounding box center [154, 181] width 276 height 14
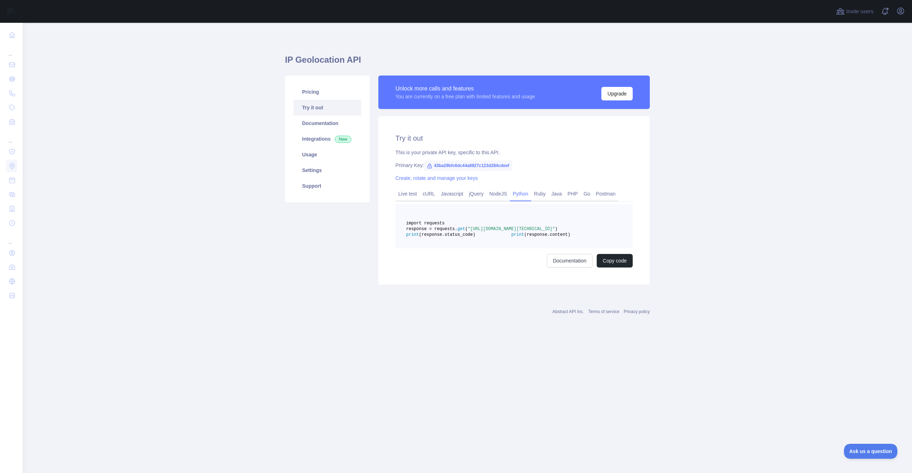
click at [475, 237] on span "(response.status_code)" at bounding box center [447, 234] width 56 height 5
click at [398, 195] on link "Live test" at bounding box center [408, 193] width 24 height 11
click at [608, 263] on button "Make test request" at bounding box center [607, 262] width 52 height 14
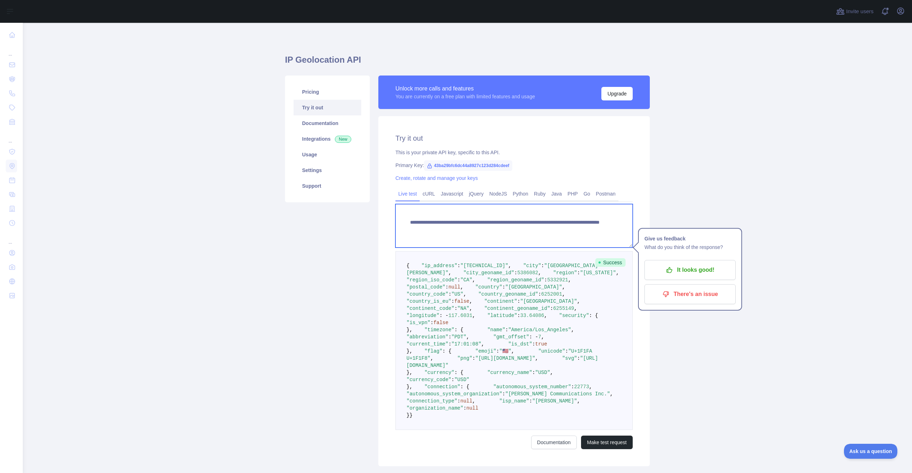
drag, startPoint x: 600, startPoint y: 233, endPoint x: 393, endPoint y: 223, distance: 207.7
click at [396, 223] on textarea "**********" at bounding box center [514, 225] width 237 height 43
click at [432, 192] on link "cURL" at bounding box center [429, 193] width 18 height 11
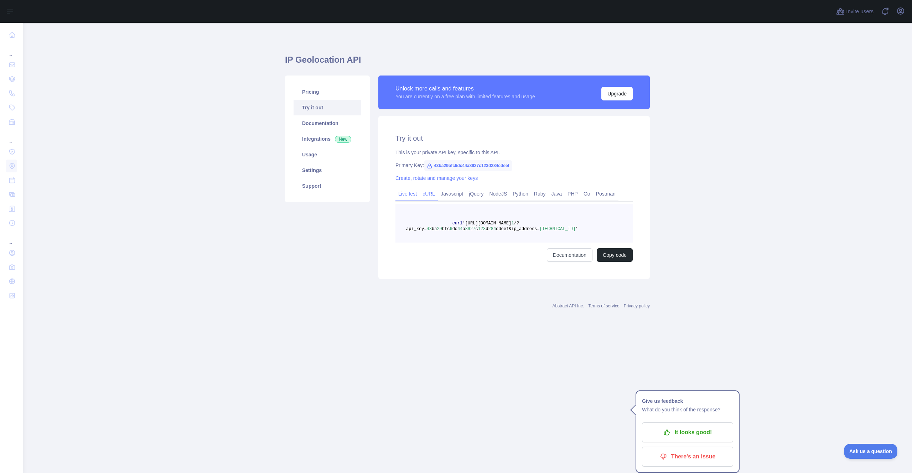
click at [410, 194] on link "Live test" at bounding box center [408, 193] width 24 height 11
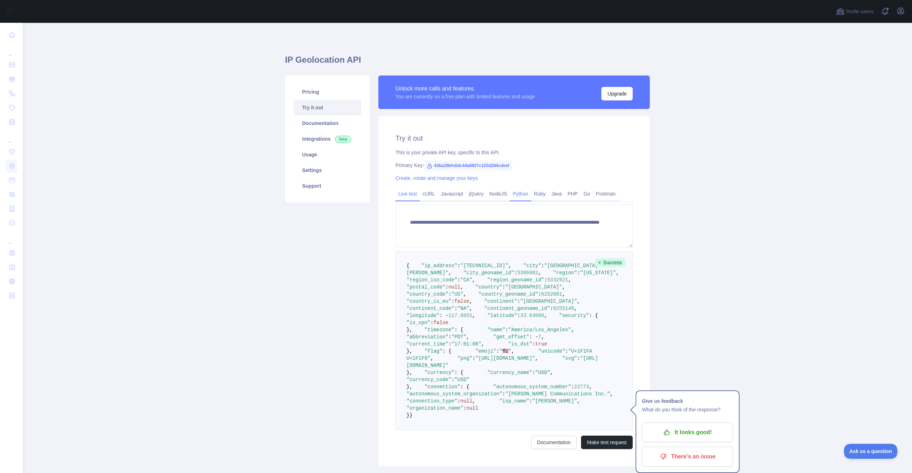
click at [520, 194] on link "Python" at bounding box center [520, 193] width 21 height 11
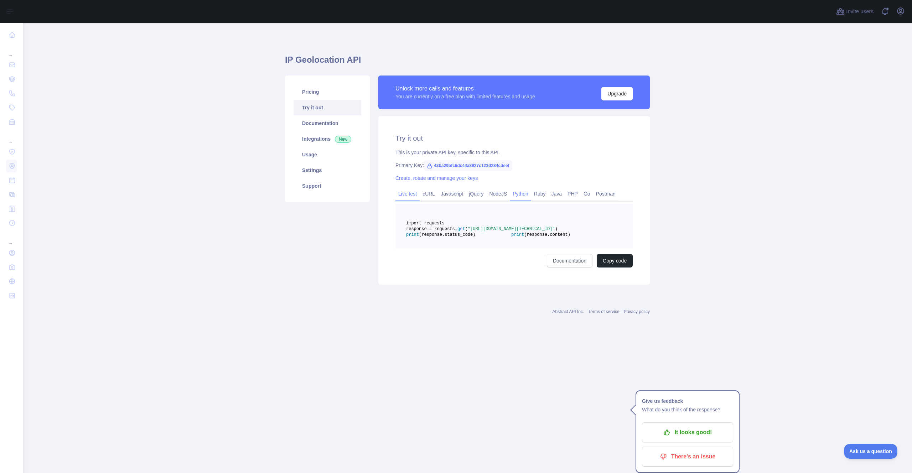
click at [419, 196] on link "Live test" at bounding box center [408, 193] width 24 height 11
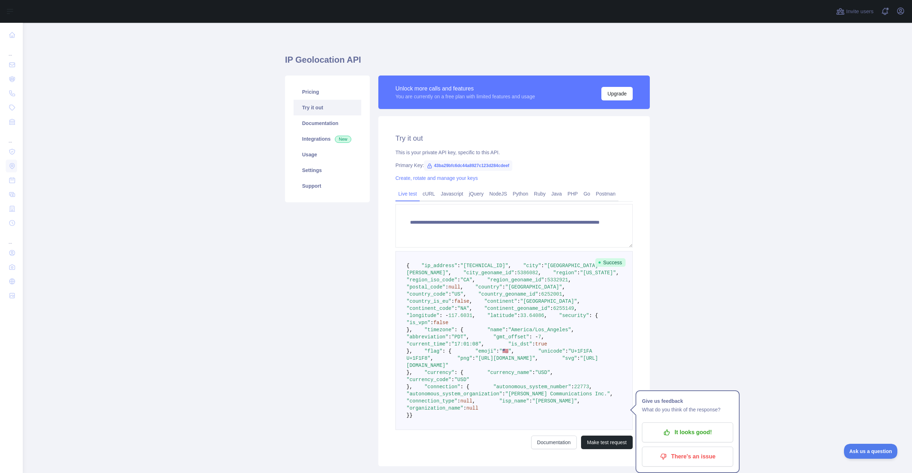
click at [580, 276] on span ""[US_STATE]"" at bounding box center [598, 273] width 36 height 6
click at [473, 283] on span ""CA"" at bounding box center [466, 280] width 12 height 6
click at [475, 276] on span ""Rancho Santa Margarita"" at bounding box center [503, 269] width 192 height 13
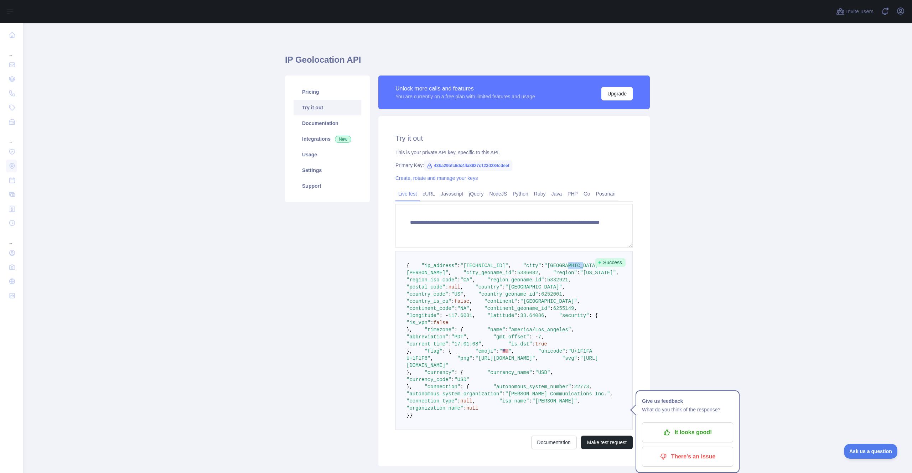
click at [475, 276] on span ""Rancho Santa Margarita"" at bounding box center [503, 269] width 192 height 13
click at [464, 276] on span ""city_geoname_id"" at bounding box center [489, 273] width 51 height 6
click at [517, 276] on span "5386082" at bounding box center [527, 273] width 21 height 6
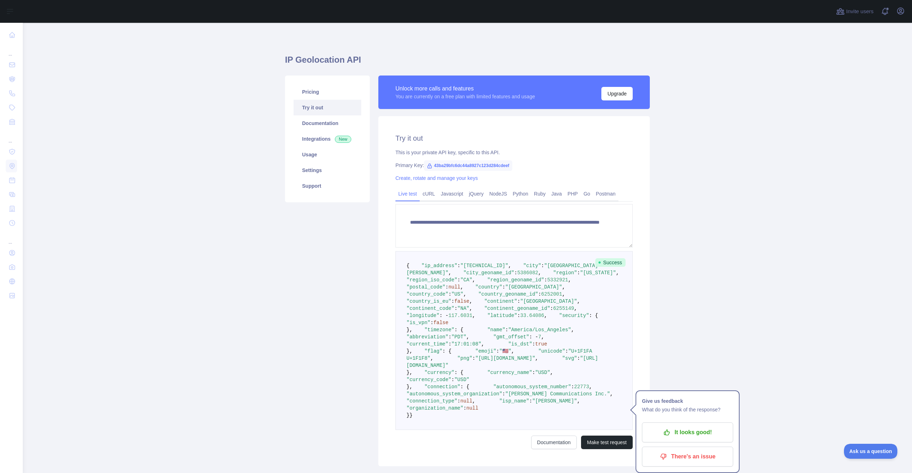
click at [464, 276] on span ""city_geoname_id"" at bounding box center [489, 273] width 51 height 6
click at [517, 276] on span "5386082" at bounding box center [527, 273] width 21 height 6
click at [580, 276] on span ""[US_STATE]"" at bounding box center [598, 273] width 36 height 6
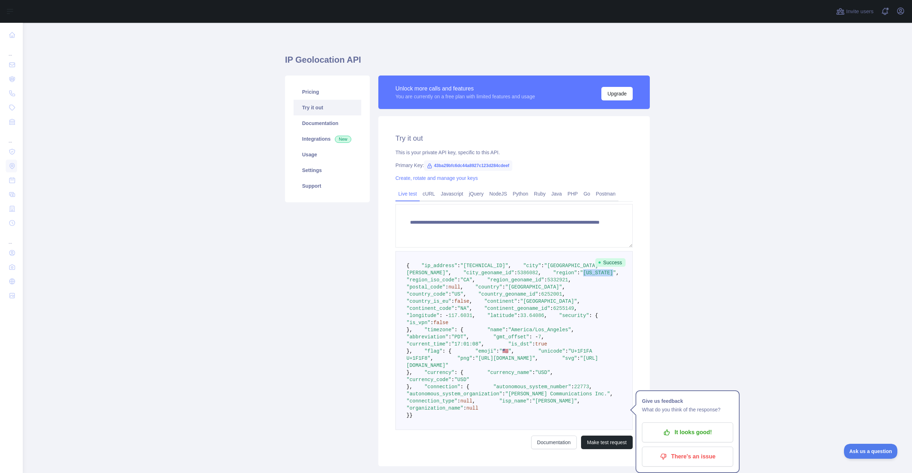
click at [580, 276] on span ""[US_STATE]"" at bounding box center [598, 273] width 36 height 6
click at [473, 283] on span ""CA"" at bounding box center [466, 280] width 12 height 6
click at [450, 283] on span ""region_iso_code"" at bounding box center [432, 280] width 51 height 6
copy span "region_iso_code"
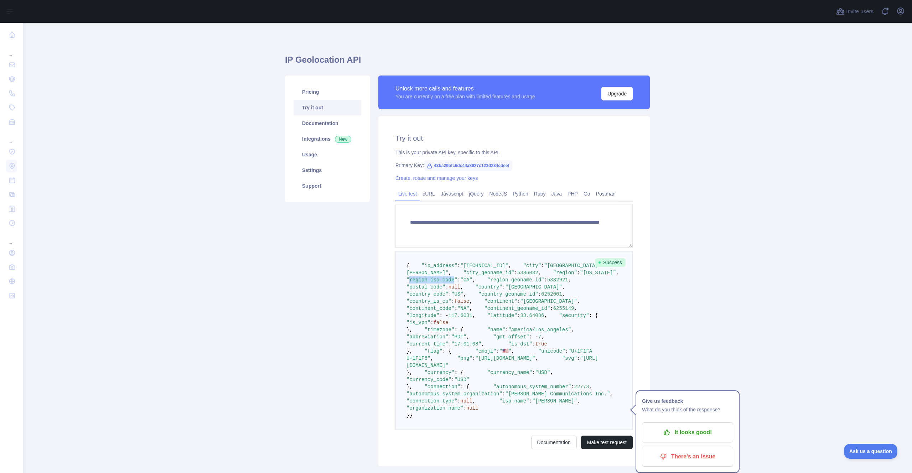
click at [488, 283] on span ""region_geoname_id"" at bounding box center [516, 280] width 57 height 6
click at [437, 290] on span ""postal_code"" at bounding box center [426, 287] width 39 height 6
click at [440, 297] on span ""country_code"" at bounding box center [428, 295] width 42 height 6
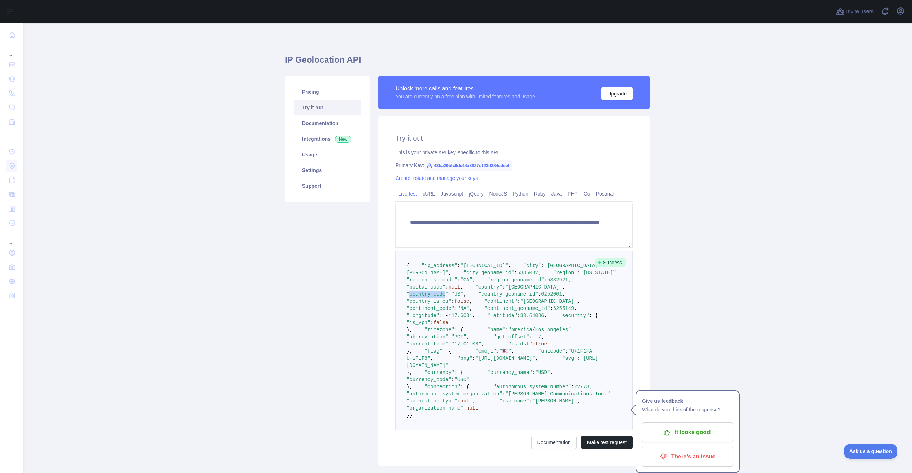
click at [440, 297] on span ""country_code"" at bounding box center [428, 295] width 42 height 6
copy span "country_code"
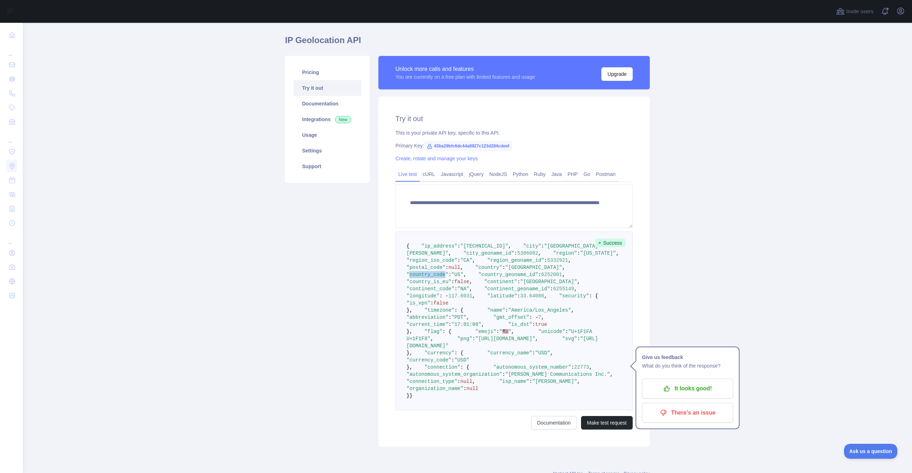
scroll to position [164, 0]
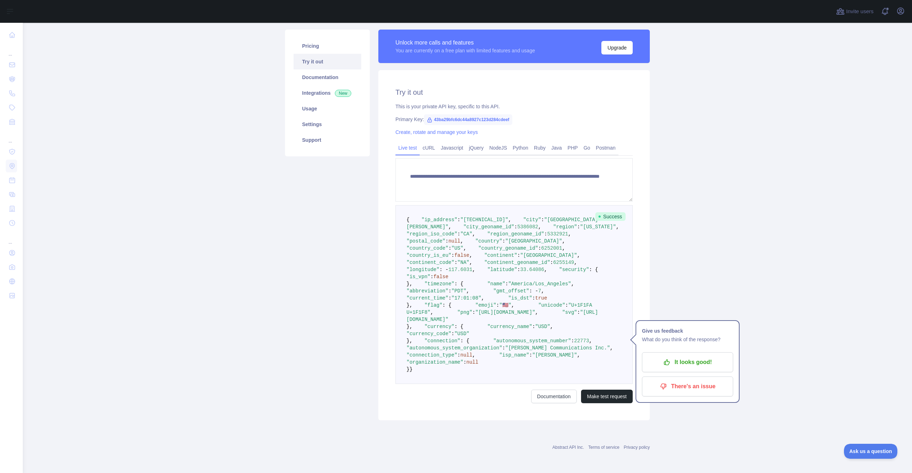
click at [559, 267] on span ""security"" at bounding box center [574, 270] width 30 height 6
copy span "security"
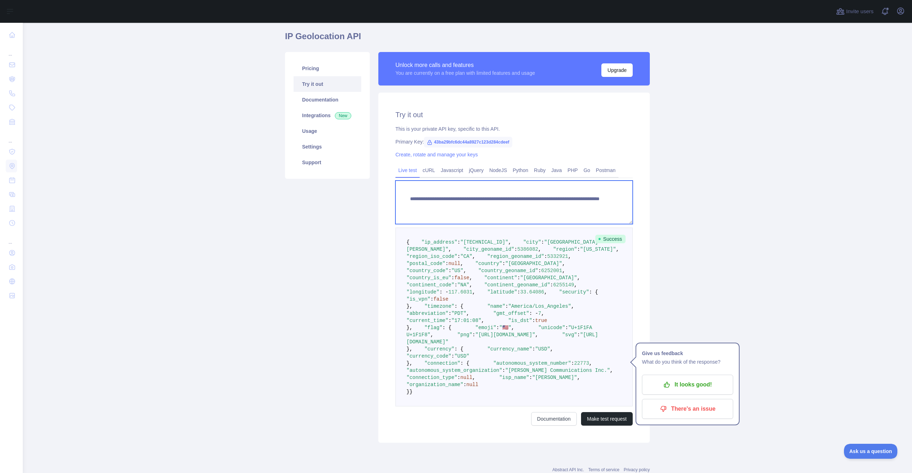
drag, startPoint x: 551, startPoint y: 207, endPoint x: 556, endPoint y: 207, distance: 4.6
click at [551, 207] on textarea "**********" at bounding box center [514, 202] width 237 height 43
drag, startPoint x: 556, startPoint y: 207, endPoint x: 598, endPoint y: 208, distance: 42.4
click at [598, 208] on textarea "**********" at bounding box center [514, 202] width 237 height 43
paste textarea "*"
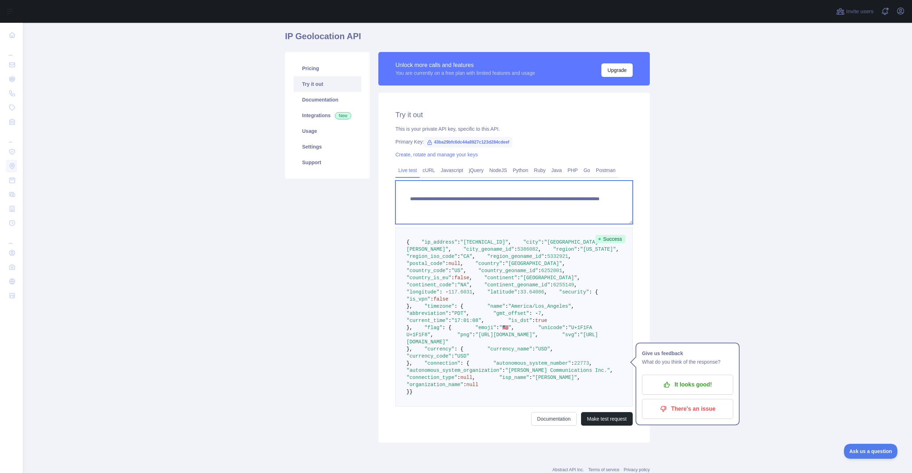
click at [553, 206] on textarea "**********" at bounding box center [514, 202] width 237 height 43
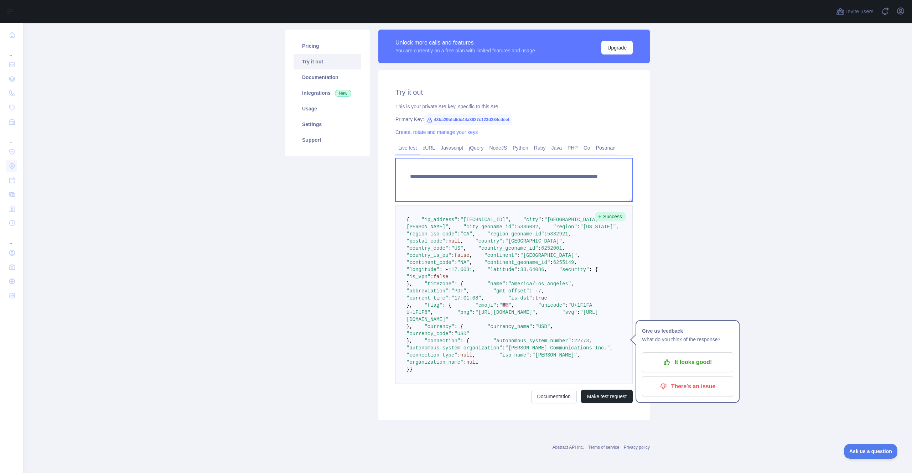
scroll to position [224, 0]
click at [610, 396] on button "Make test request" at bounding box center [607, 397] width 52 height 14
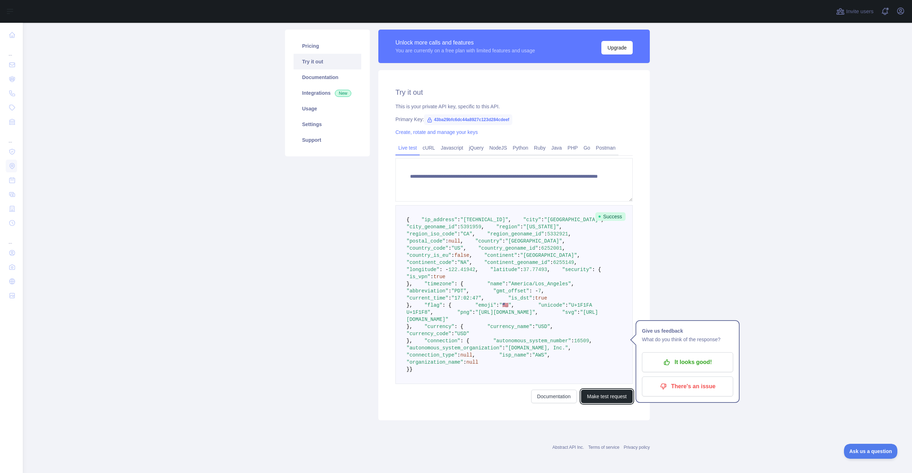
scroll to position [154, 0]
click at [541, 246] on span "6252001" at bounding box center [551, 249] width 21 height 6
click at [553, 260] on span "6255149" at bounding box center [563, 263] width 21 height 6
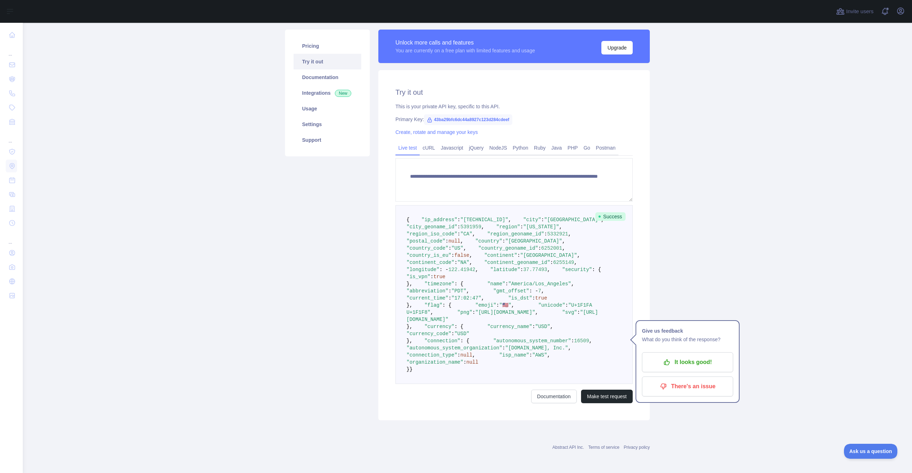
click at [520, 253] on span ""[GEOGRAPHIC_DATA]"" at bounding box center [548, 256] width 57 height 6
click at [585, 158] on textarea "**********" at bounding box center [514, 179] width 237 height 43
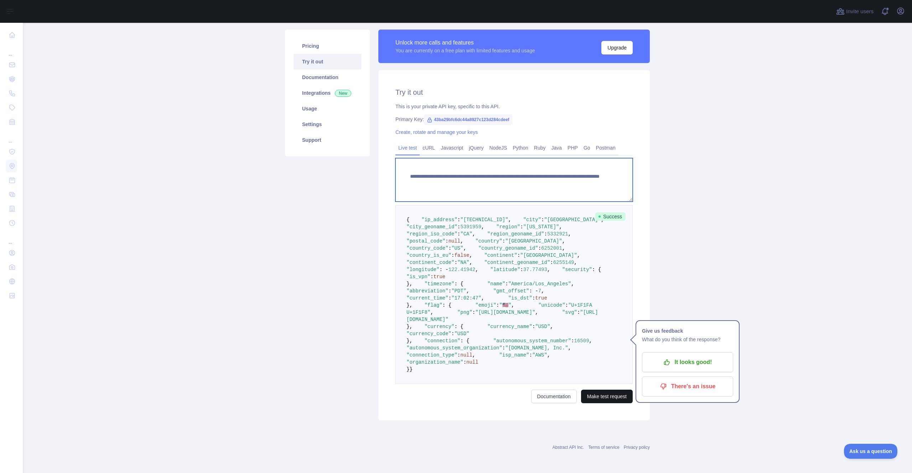
type textarea "**********"
click at [609, 398] on button "Make test request" at bounding box center [607, 397] width 52 height 14
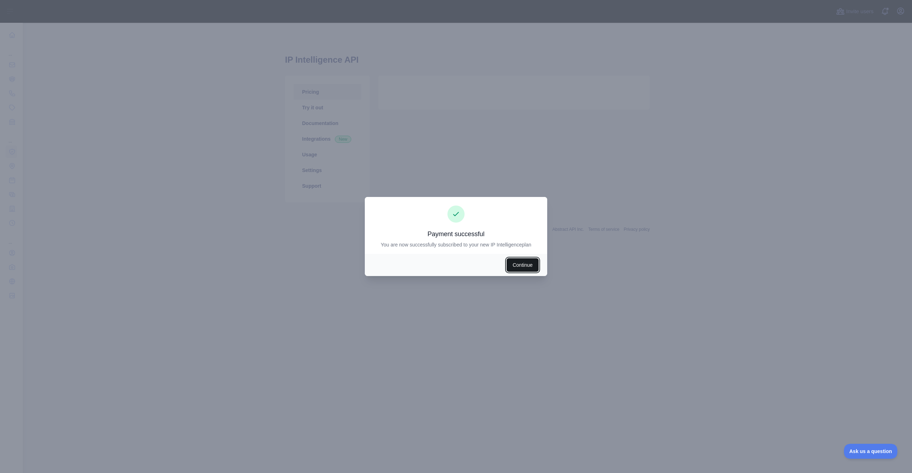
click at [523, 263] on button "Continue" at bounding box center [523, 265] width 32 height 14
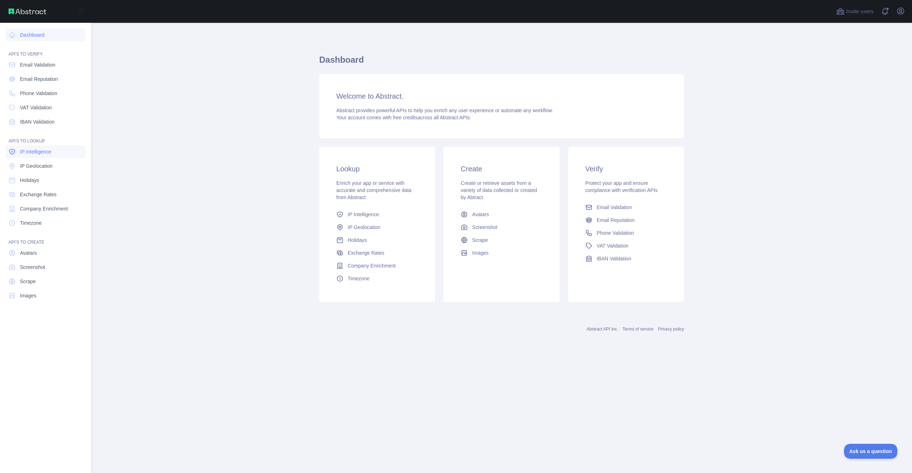
click at [46, 151] on span "IP Intelligence" at bounding box center [35, 151] width 31 height 7
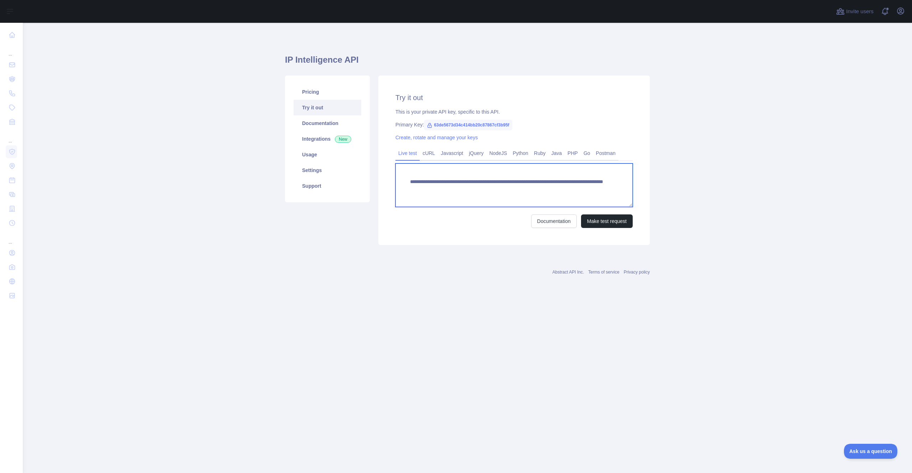
drag, startPoint x: 556, startPoint y: 189, endPoint x: 607, endPoint y: 191, distance: 51.0
click at [607, 191] on textarea "**********" at bounding box center [514, 185] width 237 height 43
paste textarea
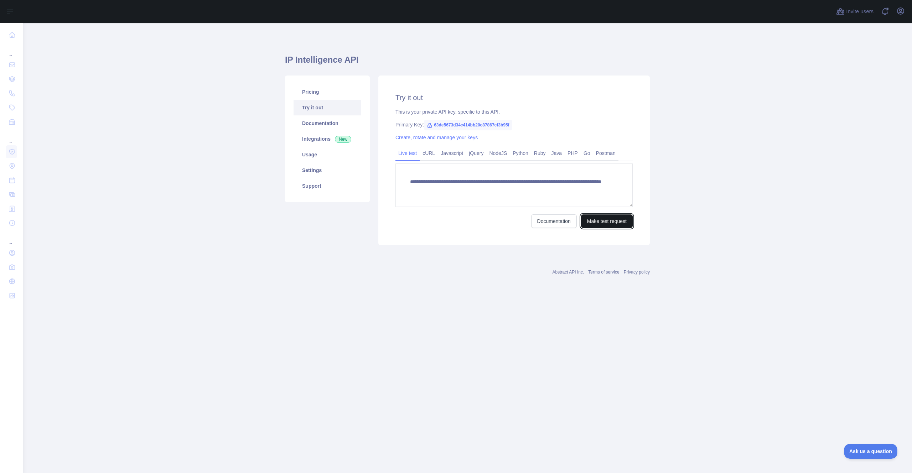
click at [594, 225] on button "Make test request" at bounding box center [607, 222] width 52 height 14
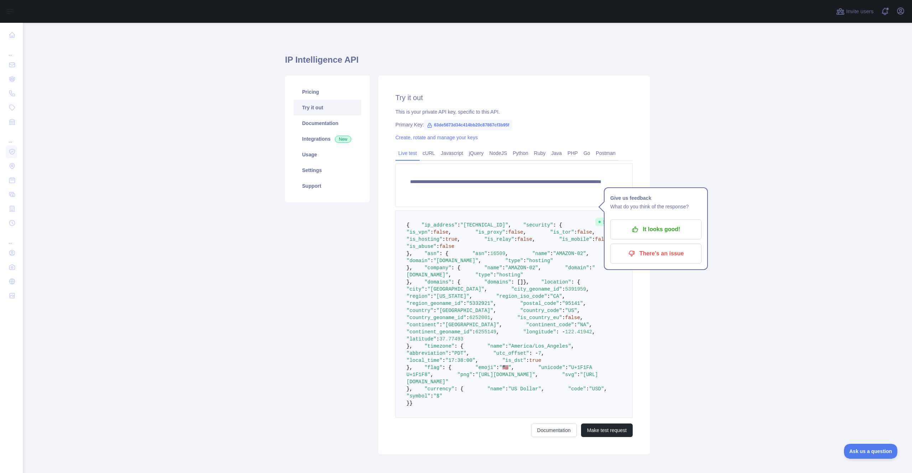
click at [505, 235] on span ":" at bounding box center [506, 232] width 3 height 6
click at [466, 243] on pre "{ "ip_address" : "[TECHNICAL_ID]" , "security" : { "is_vpn" : false , "is_proxy…" at bounding box center [514, 314] width 237 height 207
click at [466, 250] on pre "{ "ip_address" : "[TECHNICAL_ID]" , "security" : { "is_vpn" : false , "is_proxy…" at bounding box center [514, 314] width 237 height 207
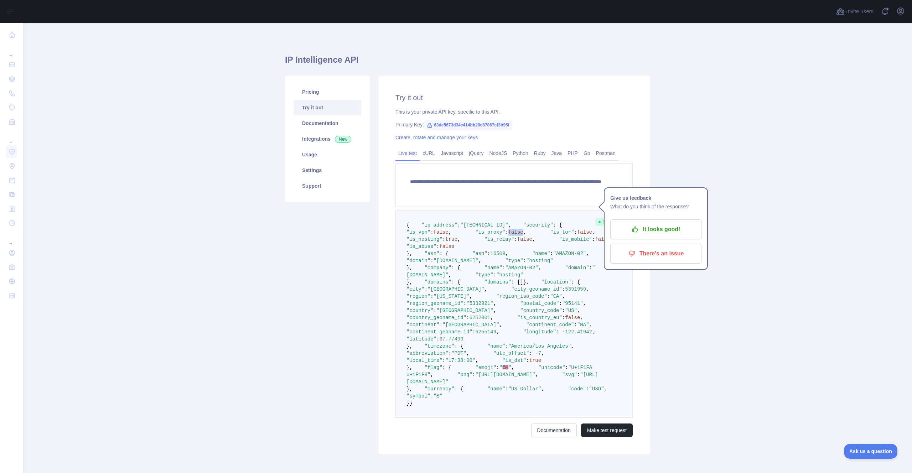
click at [466, 250] on pre "{ "ip_address" : "[TECHNICAL_ID]" , "security" : { "is_vpn" : false , "is_proxy…" at bounding box center [514, 314] width 237 height 207
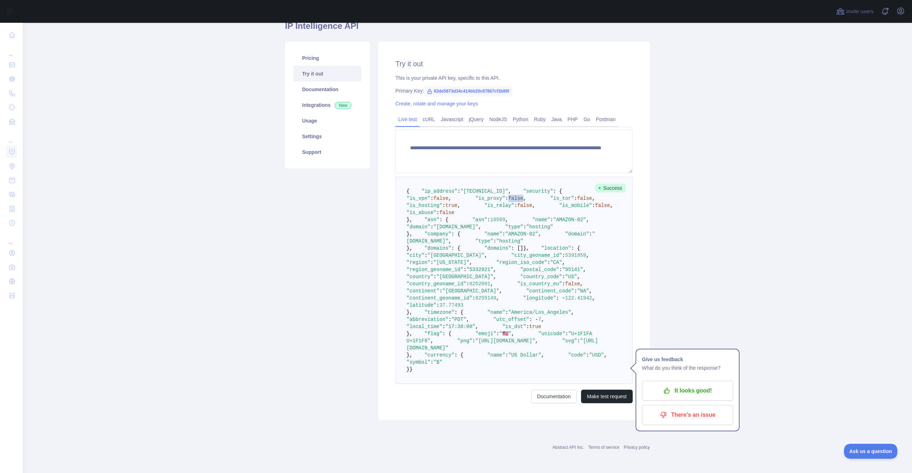
scroll to position [129, 0]
click at [443, 203] on span ""is_hosting"" at bounding box center [425, 206] width 36 height 6
click at [458, 203] on span "true" at bounding box center [451, 206] width 12 height 6
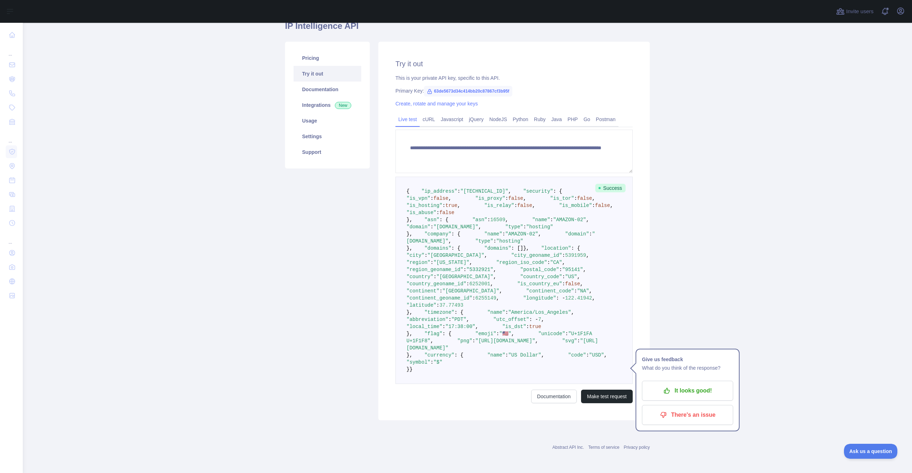
click at [443, 203] on span ""is_hosting"" at bounding box center [425, 206] width 36 height 6
drag, startPoint x: 461, startPoint y: 115, endPoint x: 494, endPoint y: 116, distance: 33.2
click at [494, 189] on span ""[TECHNICAL_ID]"" at bounding box center [484, 192] width 48 height 6
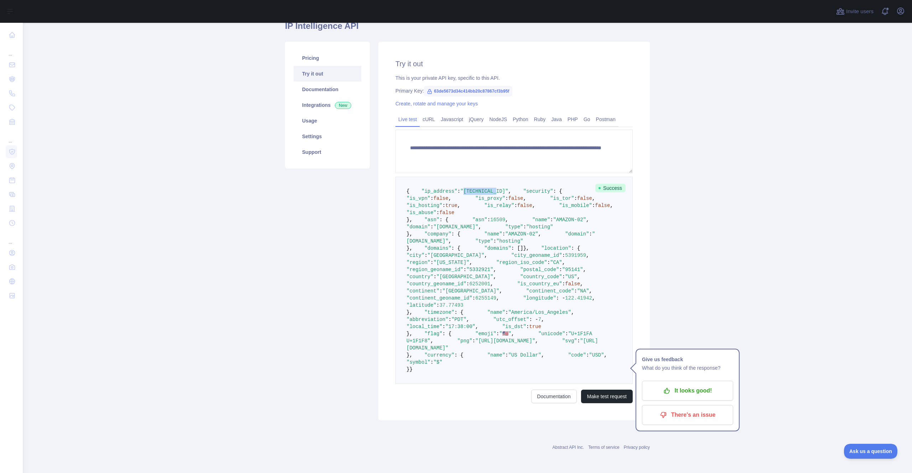
copy span "[TECHNICAL_ID]"
click at [462, 189] on span ""[TECHNICAL_ID]"" at bounding box center [484, 192] width 48 height 6
drag, startPoint x: 462, startPoint y: 116, endPoint x: 492, endPoint y: 117, distance: 30.0
click at [490, 189] on span ""[TECHNICAL_ID]"" at bounding box center [484, 192] width 48 height 6
drag, startPoint x: 554, startPoint y: 73, endPoint x: 594, endPoint y: 73, distance: 40.3
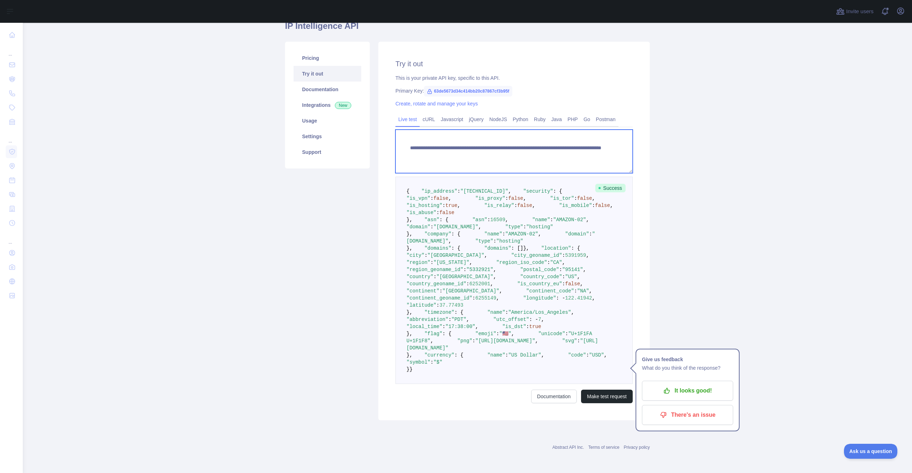
click at [594, 130] on textarea "**********" at bounding box center [514, 151] width 237 height 43
drag, startPoint x: 552, startPoint y: 71, endPoint x: 590, endPoint y: 71, distance: 38.5
click at [590, 130] on textarea "**********" at bounding box center [514, 151] width 237 height 43
paste textarea "*"
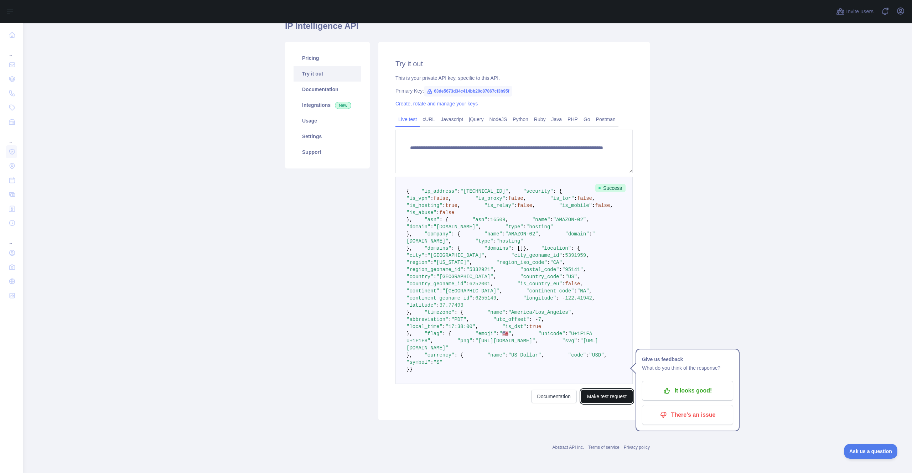
click at [604, 403] on button "Make test request" at bounding box center [607, 397] width 52 height 14
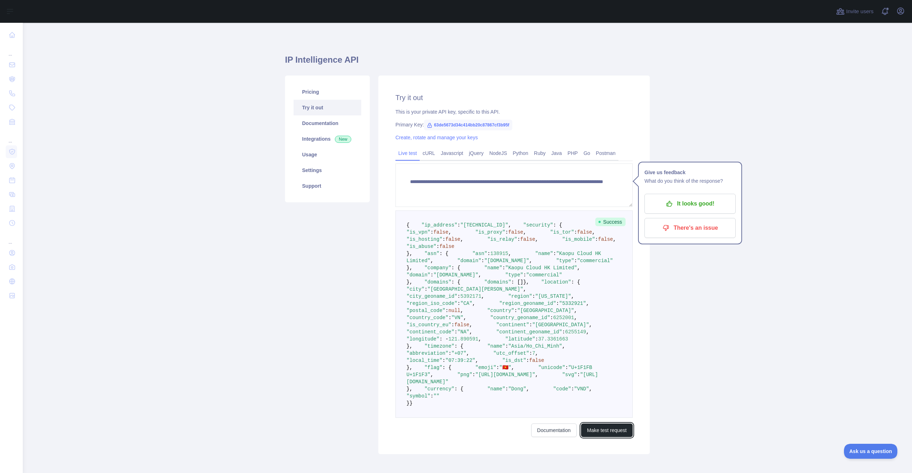
scroll to position [71, 0]
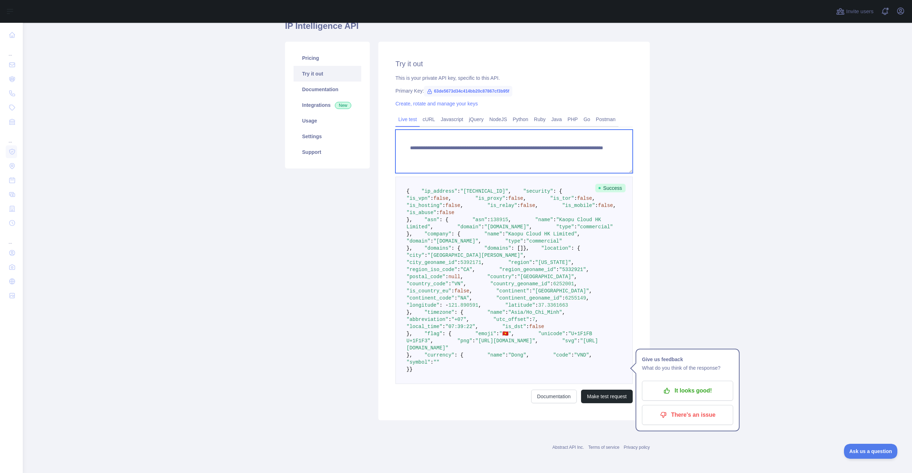
click at [586, 130] on textarea "**********" at bounding box center [514, 151] width 237 height 43
click at [562, 208] on span ""is_mobile"" at bounding box center [578, 206] width 33 height 6
click at [488, 203] on span ""is_relay"" at bounding box center [503, 206] width 30 height 6
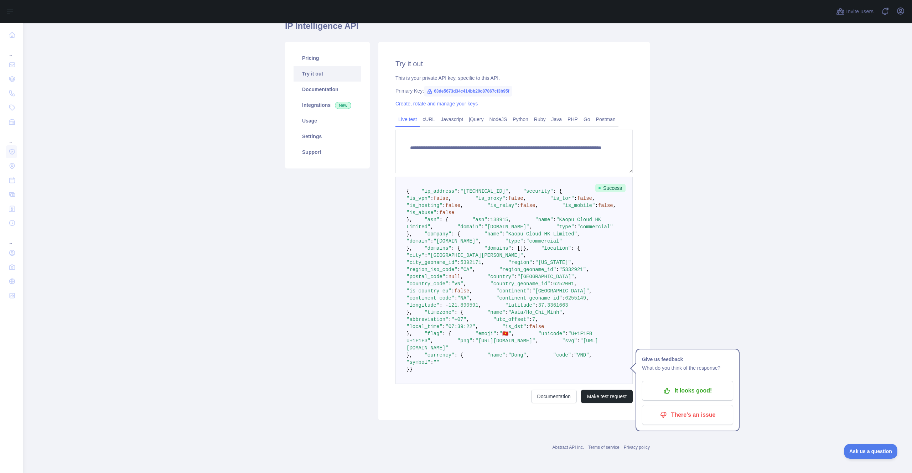
click at [443, 203] on span ""is_hosting"" at bounding box center [425, 206] width 36 height 6
click at [475, 196] on span ""is_proxy"" at bounding box center [490, 199] width 30 height 6
click at [443, 203] on span ""is_hosting"" at bounding box center [425, 206] width 36 height 6
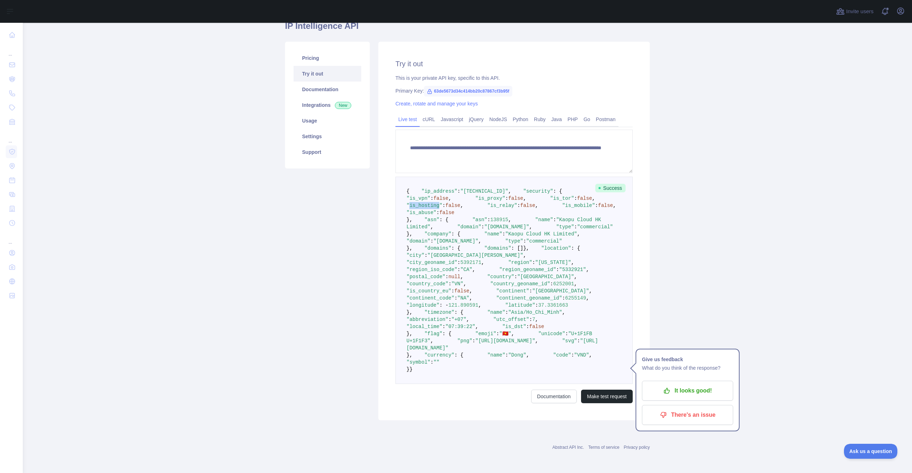
click at [443, 203] on span ""is_hosting"" at bounding box center [425, 206] width 36 height 6
copy span "is_hosting"
click at [577, 230] on span ""commercial"" at bounding box center [595, 227] width 36 height 6
click at [473, 223] on span ""asn"" at bounding box center [480, 220] width 15 height 6
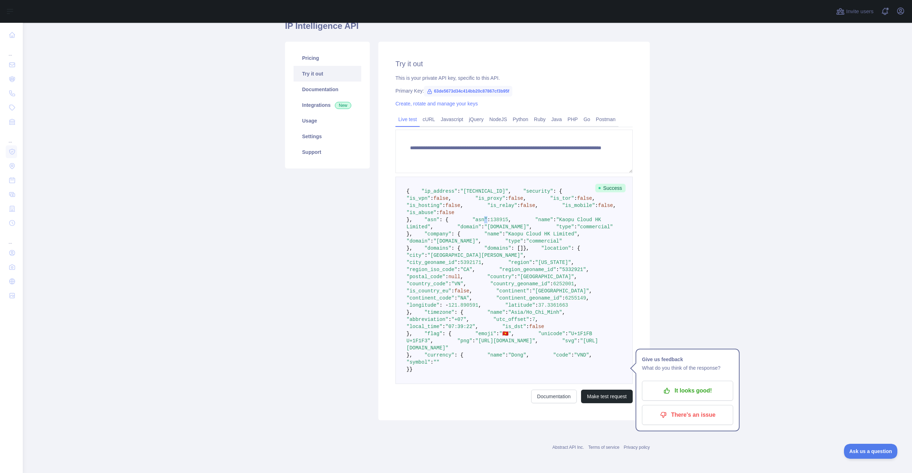
click at [473, 223] on span ""asn"" at bounding box center [480, 220] width 15 height 6
click at [483, 230] on span ""Kaopu Cloud HK Limited"" at bounding box center [506, 223] width 198 height 13
click at [484, 230] on span ""[DOMAIN_NAME]"" at bounding box center [506, 227] width 45 height 6
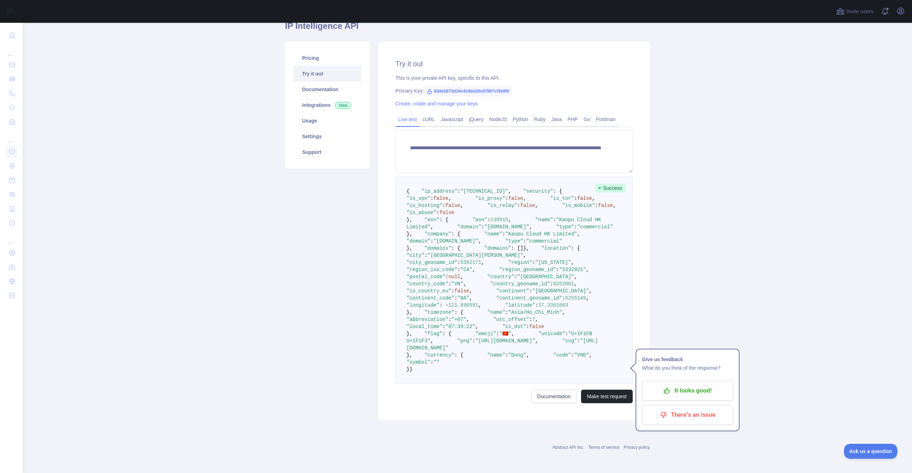
click at [475, 230] on span ""Kaopu Cloud HK Limited"" at bounding box center [506, 223] width 198 height 13
click at [577, 230] on span ""commercial"" at bounding box center [595, 227] width 36 height 6
click at [424, 223] on span ""asn"" at bounding box center [431, 220] width 15 height 6
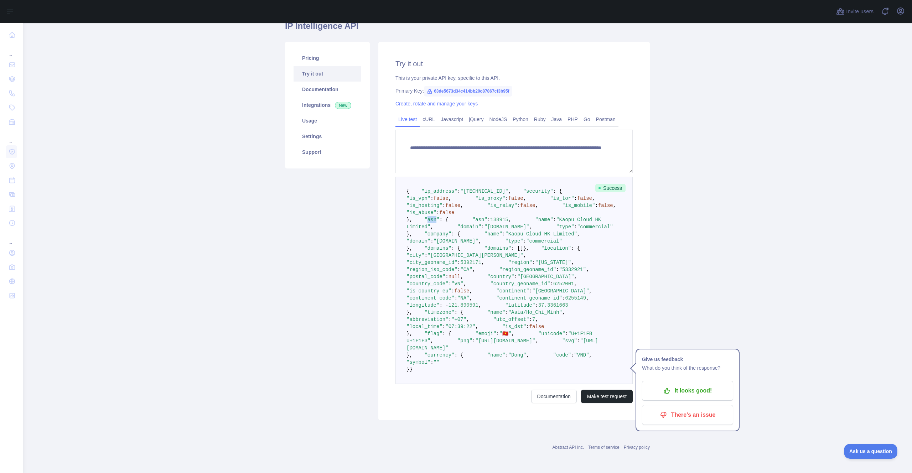
click at [424, 223] on span ""asn"" at bounding box center [431, 220] width 15 height 6
click at [484, 237] on span ""name"" at bounding box center [493, 234] width 18 height 6
click at [429, 237] on span ""company"" at bounding box center [437, 234] width 27 height 6
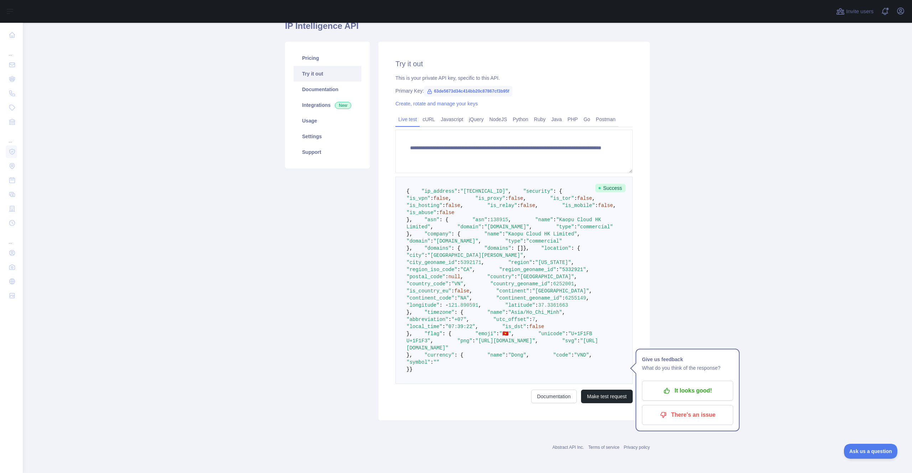
click at [430, 244] on span ""domain"" at bounding box center [419, 241] width 24 height 6
click at [428, 237] on span ""company"" at bounding box center [437, 234] width 27 height 6
drag, startPoint x: 554, startPoint y: 119, endPoint x: 611, endPoint y: 118, distance: 57.4
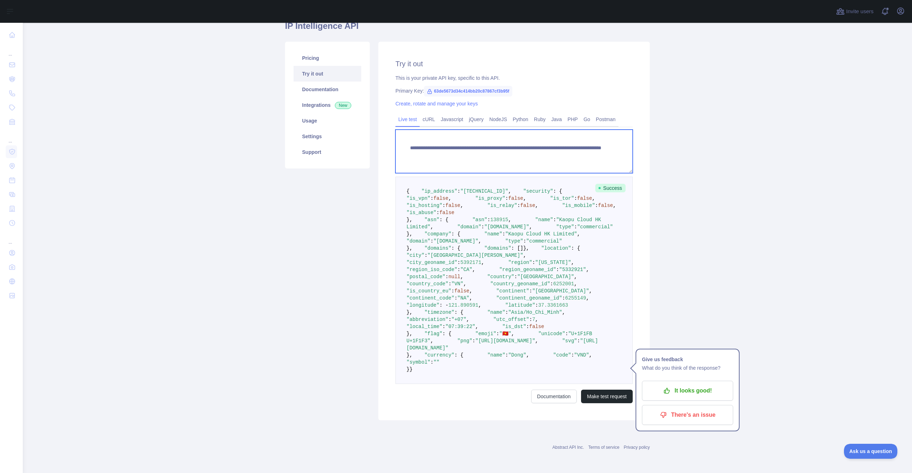
click at [611, 130] on textarea "**********" at bounding box center [514, 151] width 237 height 43
drag, startPoint x: 550, startPoint y: 119, endPoint x: 570, endPoint y: 119, distance: 19.6
click at [570, 130] on textarea "**********" at bounding box center [514, 151] width 237 height 43
click at [549, 130] on textarea "**********" at bounding box center [514, 151] width 237 height 43
drag, startPoint x: 554, startPoint y: 117, endPoint x: 590, endPoint y: 118, distance: 36.4
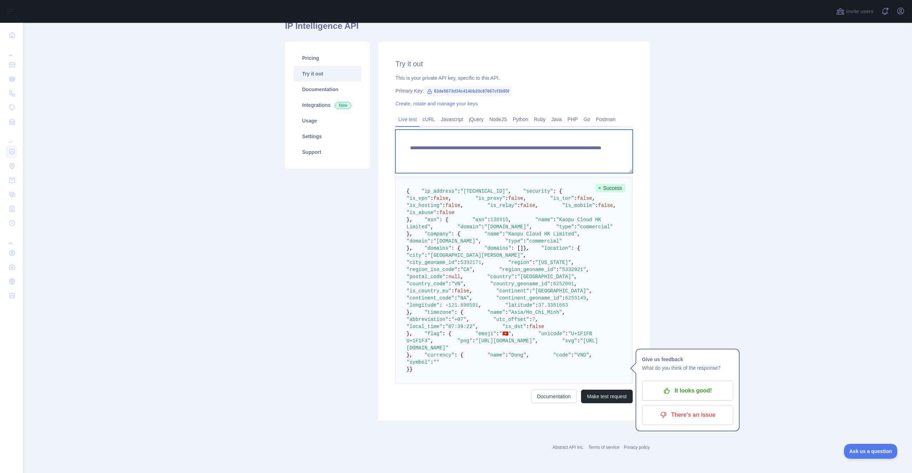
click at [590, 130] on textarea "**********" at bounding box center [514, 151] width 237 height 43
drag, startPoint x: 552, startPoint y: 119, endPoint x: 601, endPoint y: 119, distance: 49.2
click at [601, 130] on textarea "**********" at bounding box center [514, 151] width 237 height 43
paste textarea "***"
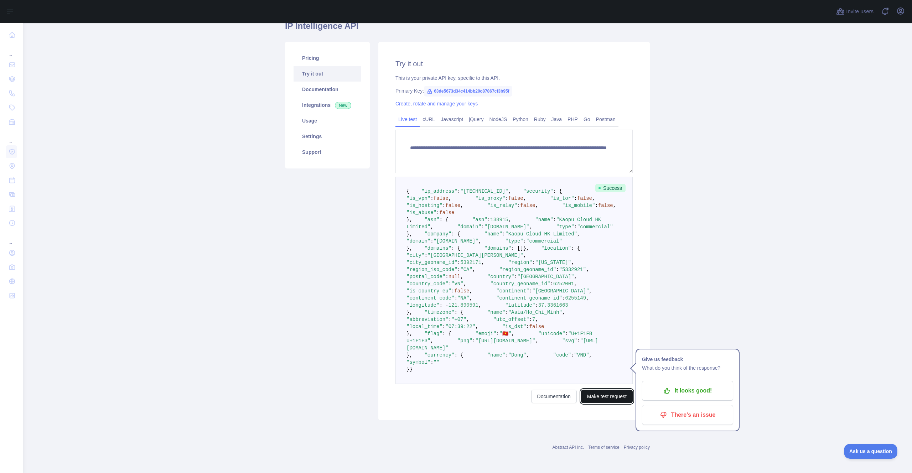
click at [599, 401] on button "Make test request" at bounding box center [607, 397] width 52 height 14
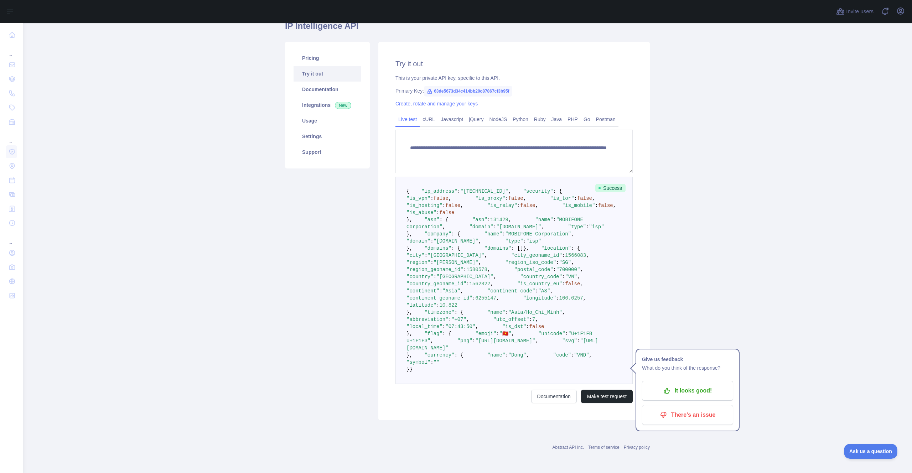
click at [432, 237] on span ""company"" at bounding box center [437, 234] width 27 height 6
click at [568, 230] on span ""type"" at bounding box center [577, 227] width 18 height 6
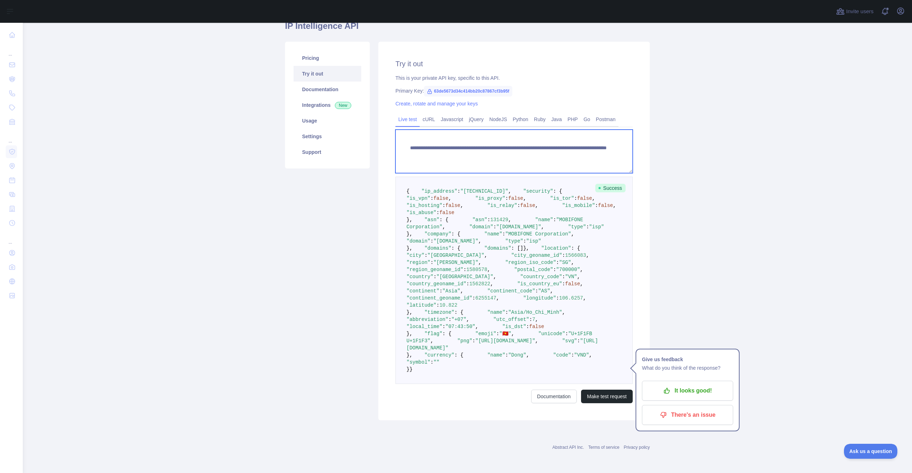
click at [589, 130] on textarea "**********" at bounding box center [514, 151] width 237 height 43
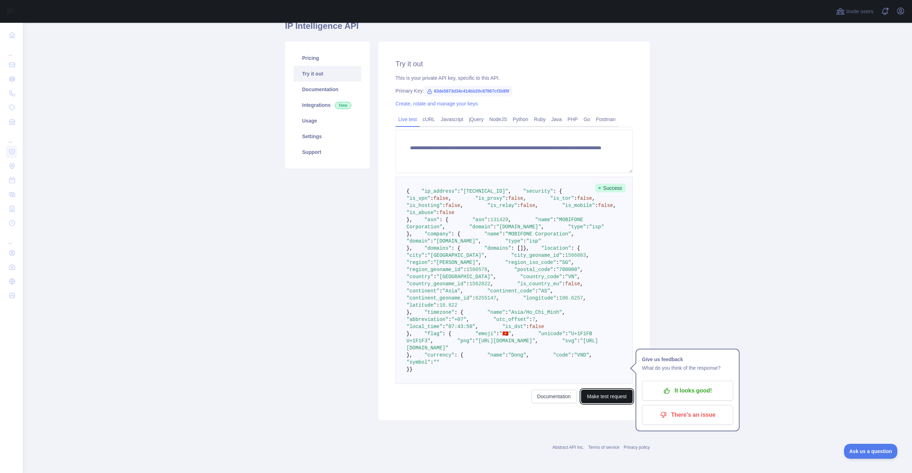
click at [606, 401] on button "Make test request" at bounding box center [607, 397] width 52 height 14
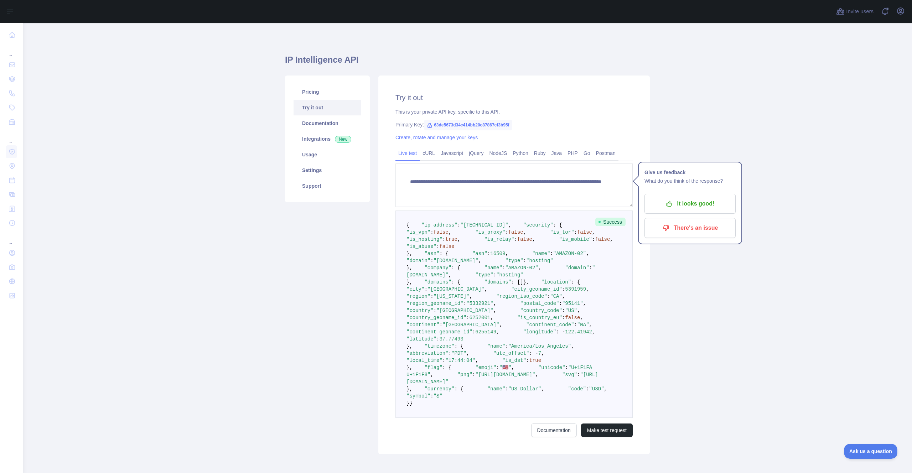
click at [430, 264] on span ""domain"" at bounding box center [419, 261] width 24 height 6
click at [577, 176] on textarea "**********" at bounding box center [514, 185] width 237 height 43
click at [580, 185] on textarea "**********" at bounding box center [514, 185] width 237 height 43
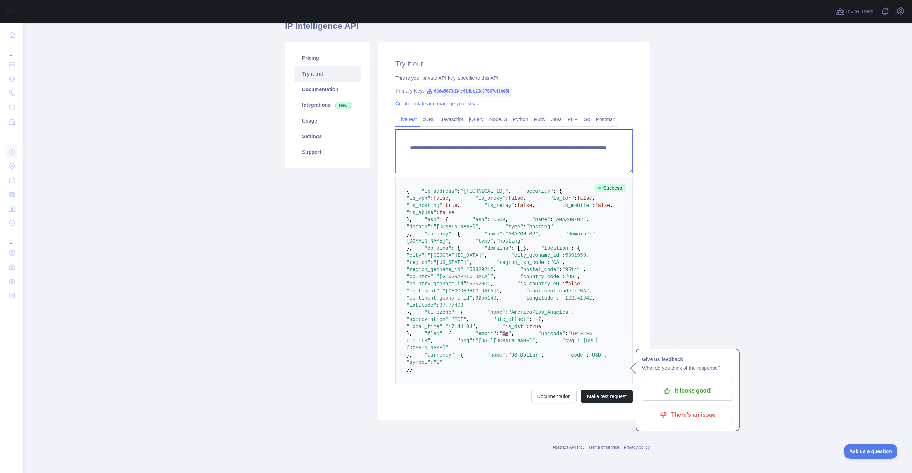
scroll to position [246, 0]
type textarea "**********"
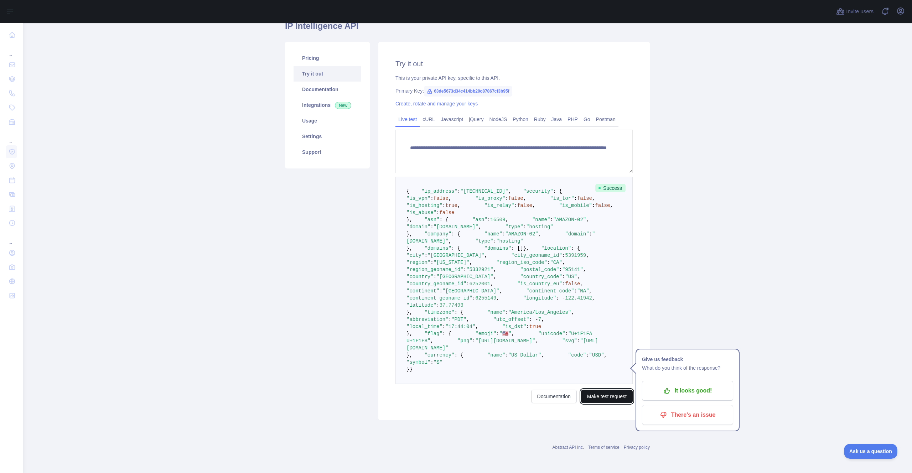
click at [595, 403] on button "Make test request" at bounding box center [607, 397] width 52 height 14
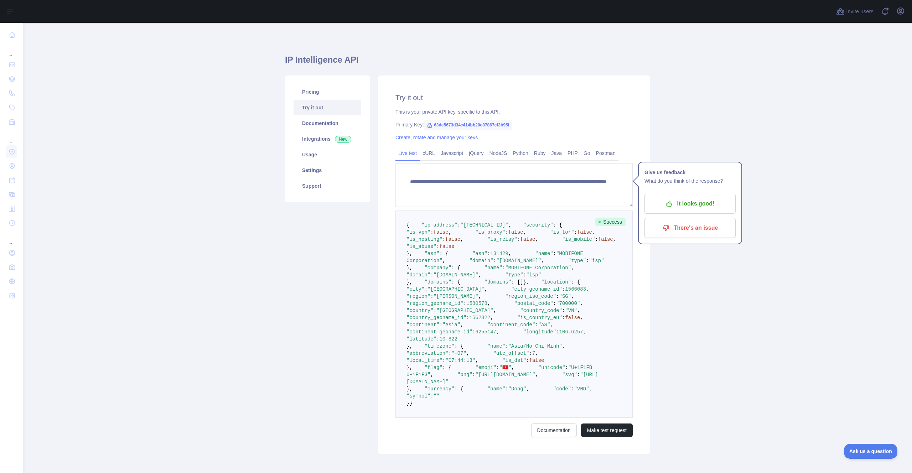
click at [434, 321] on pre "{ "ip_address" : "[TECHNICAL_ID]" , "security" : { "is_vpn" : false , "is_proxy…" at bounding box center [514, 314] width 237 height 207
click at [424, 257] on span ""asn"" at bounding box center [431, 254] width 15 height 6
click at [433, 271] on span ""company"" at bounding box center [437, 268] width 27 height 6
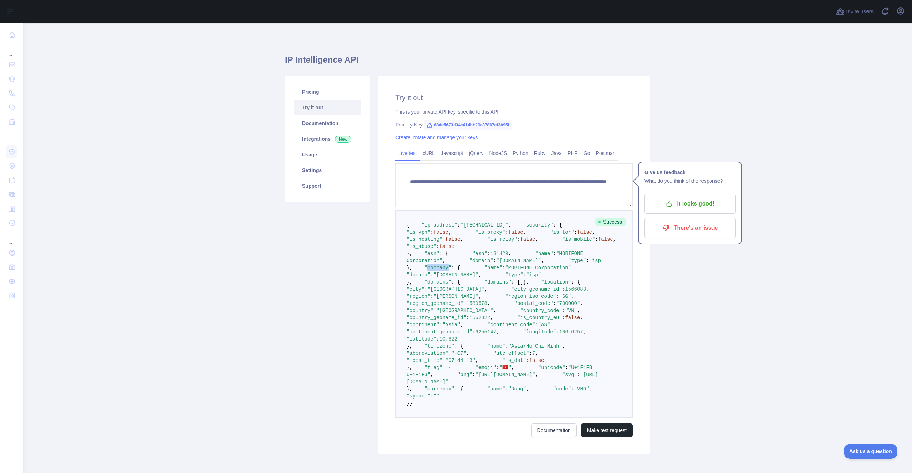
click at [433, 271] on span ""company"" at bounding box center [437, 268] width 27 height 6
copy span "company"
click at [429, 285] on span ""domains"" at bounding box center [437, 282] width 27 height 6
click at [429, 271] on span ""company"" at bounding box center [437, 268] width 27 height 6
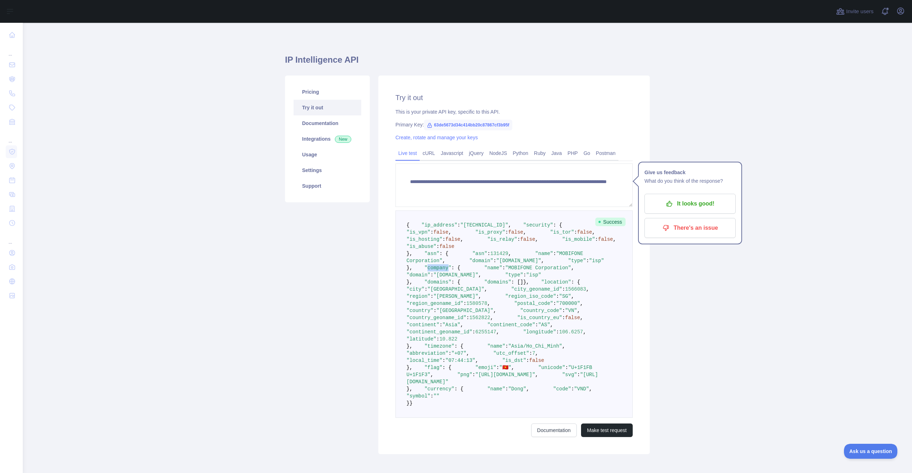
click at [429, 271] on span ""company"" at bounding box center [437, 268] width 27 height 6
copy span "company"
click at [473, 257] on span ""asn"" at bounding box center [480, 254] width 15 height 6
click at [484, 271] on span ""name"" at bounding box center [493, 268] width 18 height 6
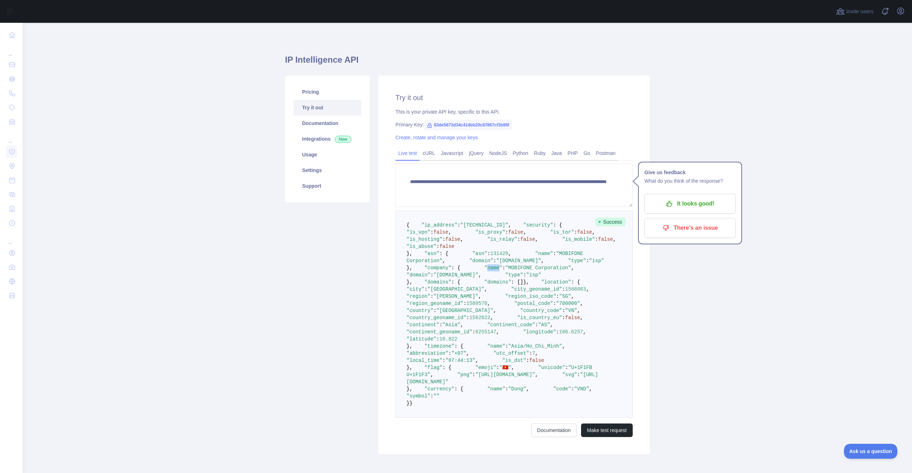
click at [484, 271] on span ""name"" at bounding box center [493, 268] width 18 height 6
copy span "name"
click at [430, 278] on span ""domain"" at bounding box center [419, 275] width 24 height 6
copy span "domain"
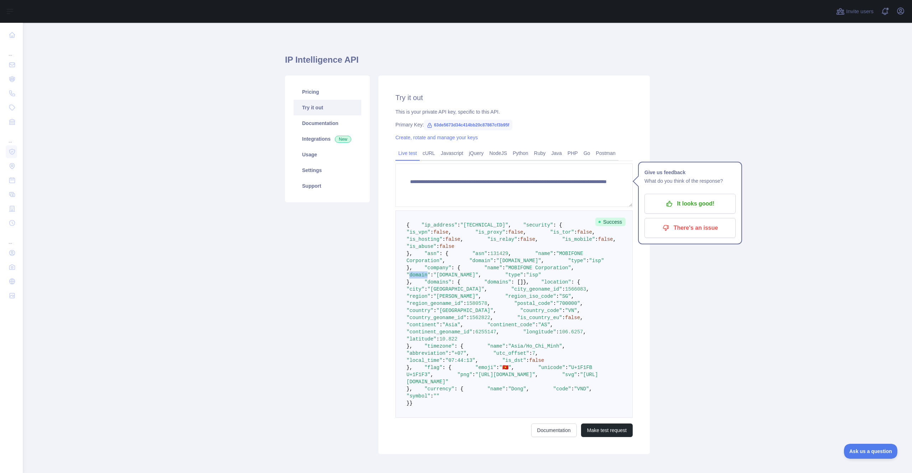
click at [505, 278] on span ""type"" at bounding box center [514, 275] width 18 height 6
copy span "type"
click at [430, 278] on span ""domain"" at bounding box center [419, 275] width 24 height 6
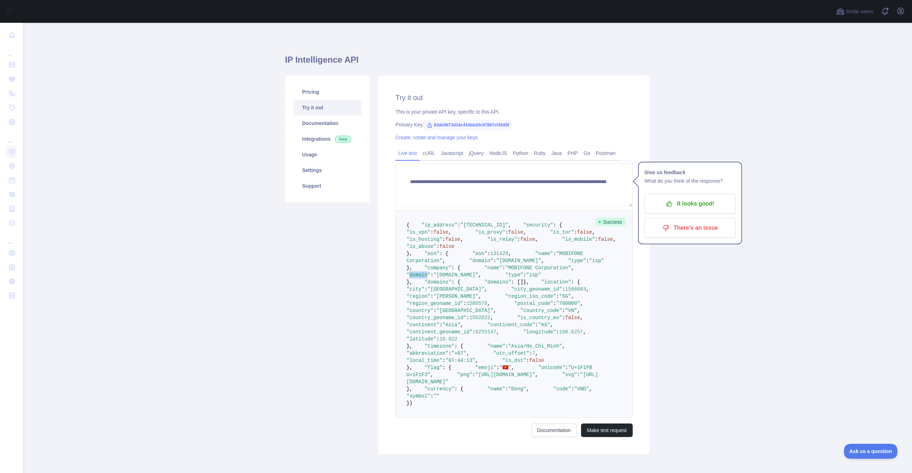
copy span "domain"
click at [430, 278] on span ""domain"" at bounding box center [419, 275] width 24 height 6
click at [320, 126] on link "Documentation" at bounding box center [328, 123] width 68 height 16
